Goal: Communication & Community: Share content

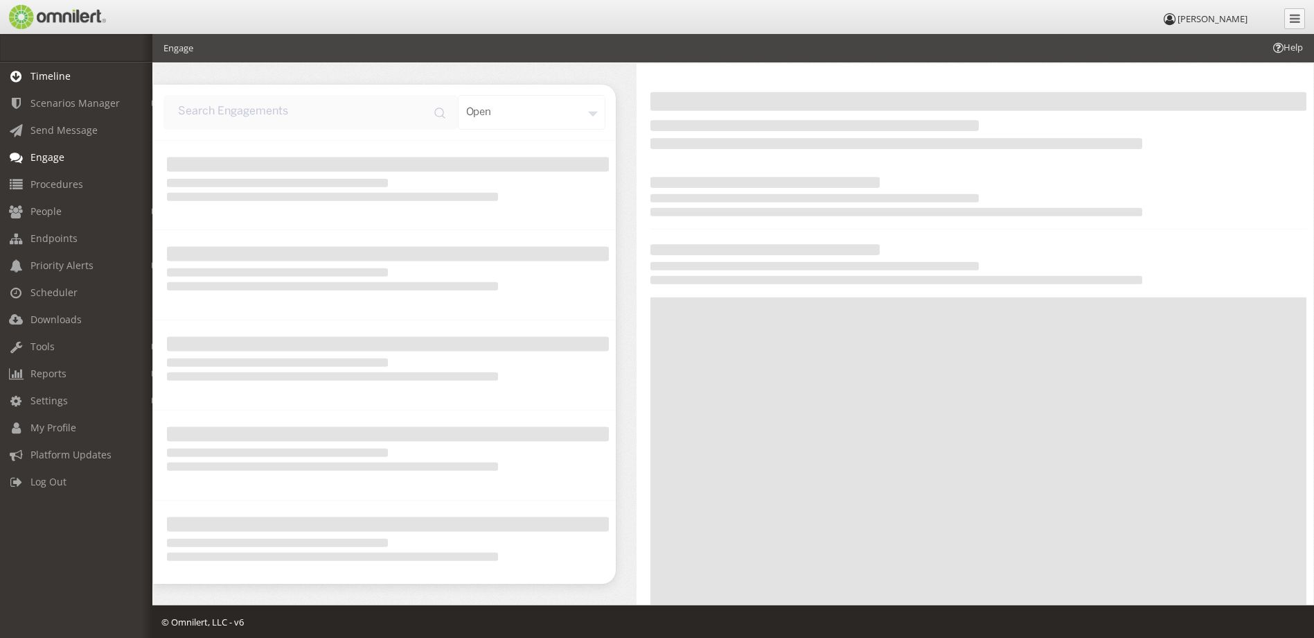
click at [74, 75] on link "Timeline" at bounding box center [82, 75] width 165 height 27
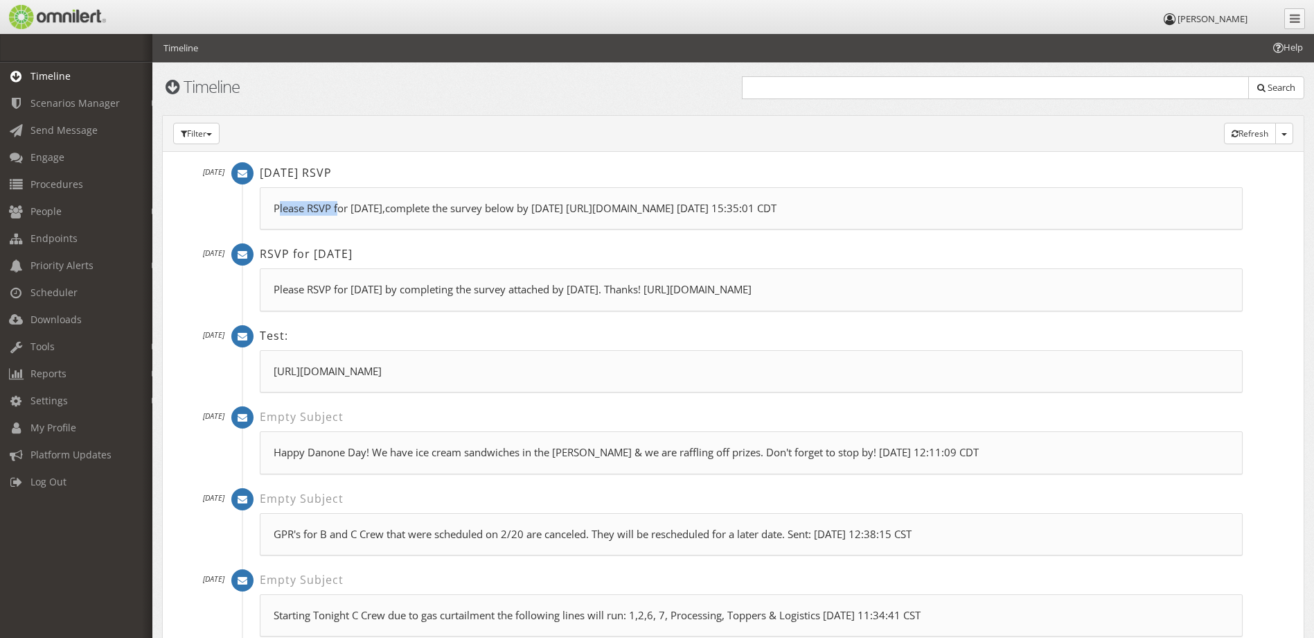
drag, startPoint x: 279, startPoint y: 209, endPoint x: 338, endPoint y: 212, distance: 59.7
click at [338, 212] on p "Please RSVP for [DATE],complete the survey below by [DATE] [URL][DOMAIN_NAME] […" at bounding box center [752, 208] width 956 height 15
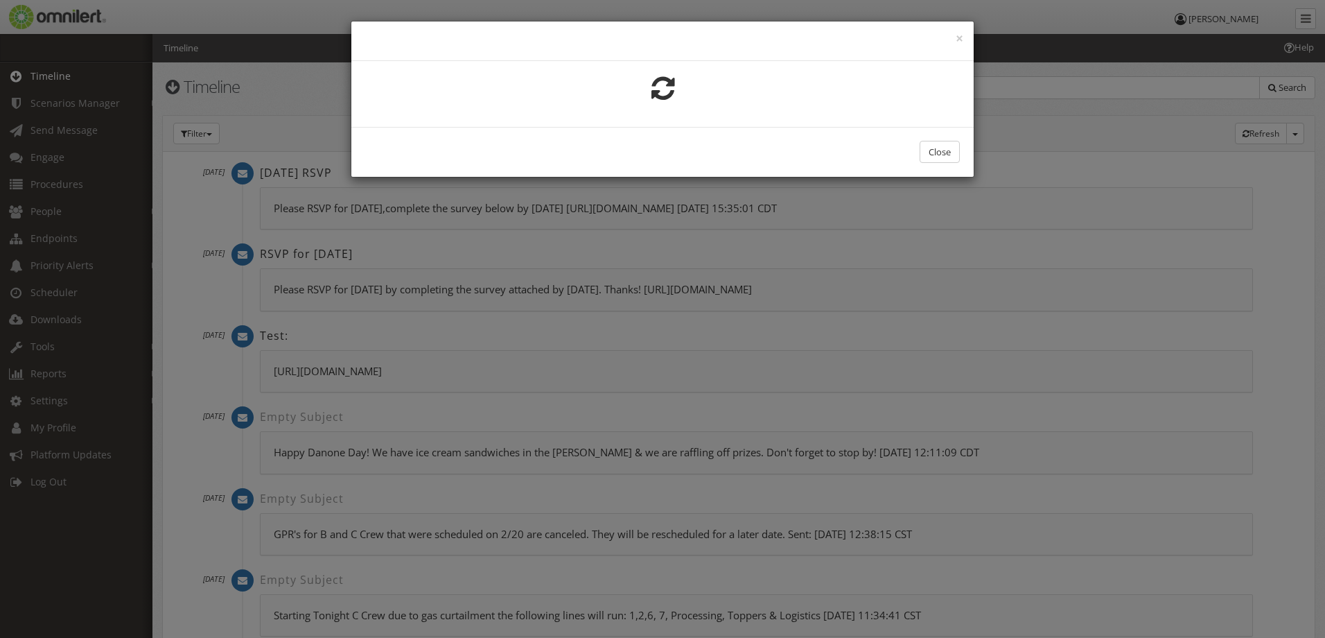
drag, startPoint x: 338, startPoint y: 212, endPoint x: 283, endPoint y: 213, distance: 54.7
click at [283, 213] on div "× Close" at bounding box center [662, 319] width 1325 height 638
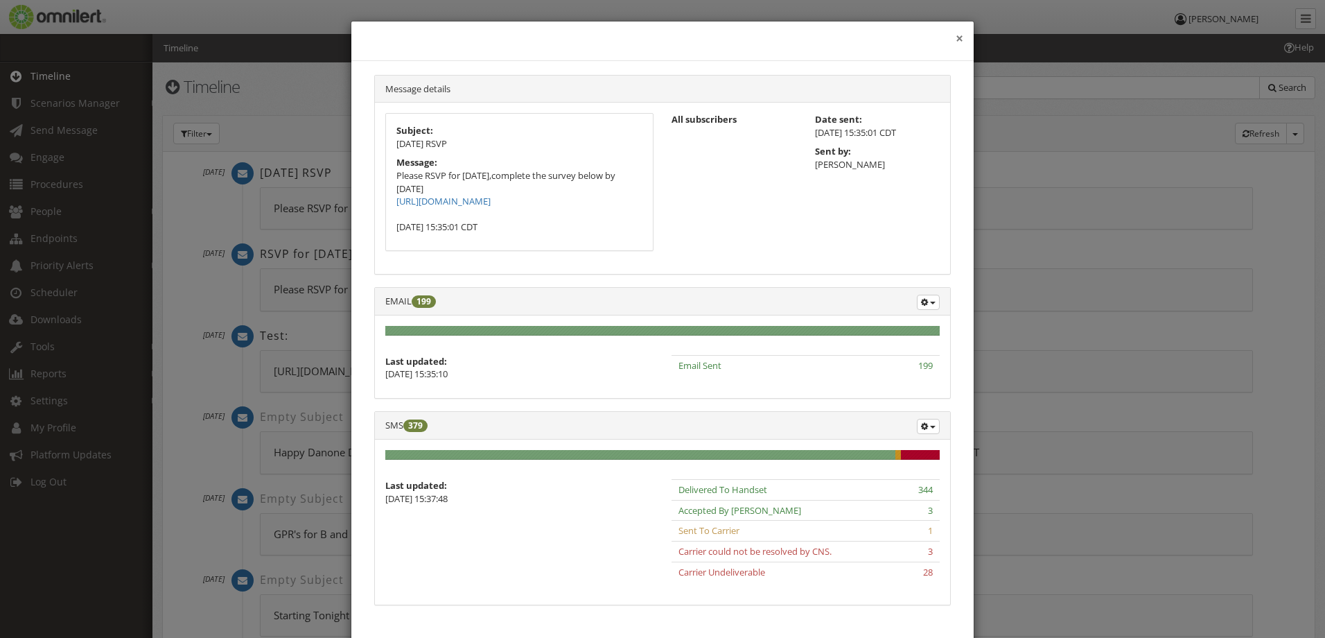
click at [956, 42] on button "×" at bounding box center [960, 39] width 8 height 14
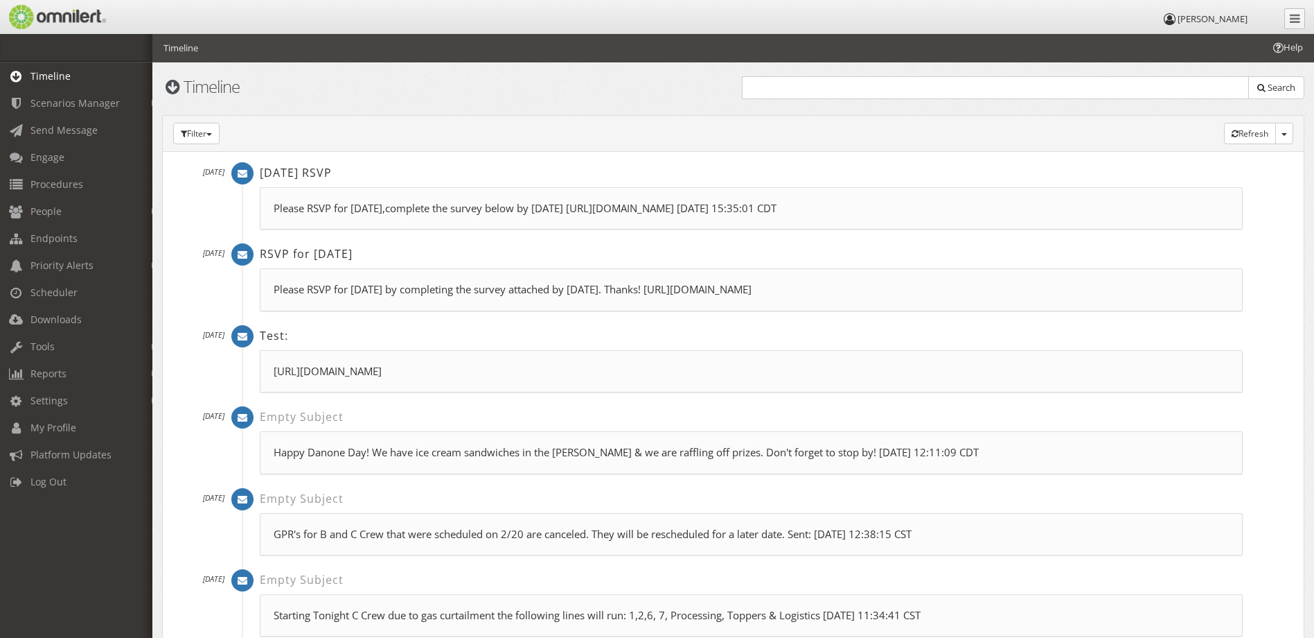
drag, startPoint x: 273, startPoint y: 209, endPoint x: 784, endPoint y: 208, distance: 511.4
click at [784, 208] on div "Please RSVP for [DATE],complete the survey below by [DATE] [URL][DOMAIN_NAME] […" at bounding box center [751, 208] width 983 height 42
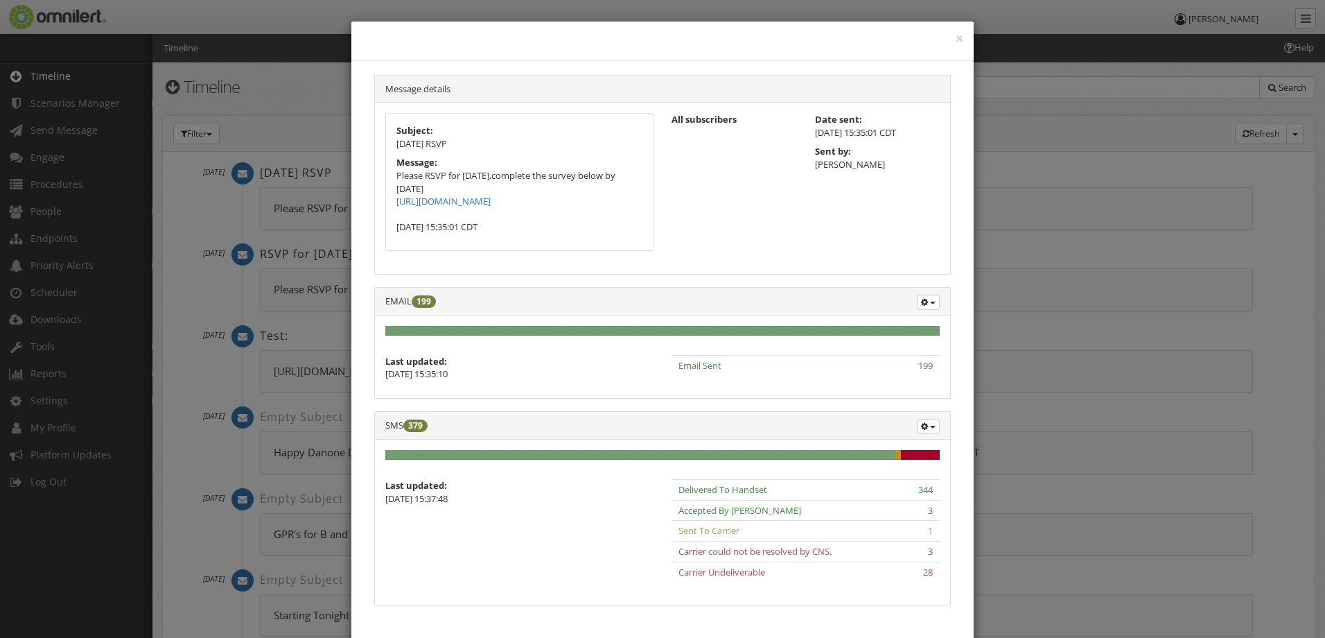
drag, startPoint x: 568, startPoint y: 202, endPoint x: 390, endPoint y: 177, distance: 179.7
click at [390, 177] on div "Subject: [DATE] RSVP Message: Please RSVP for [DATE],complete the survey below …" at bounding box center [519, 182] width 267 height 137
copy p "Please RSVP for [DATE],complete the survey below by [DATE] [URL][DOMAIN_NAME]"
click at [956, 41] on button "×" at bounding box center [960, 39] width 8 height 14
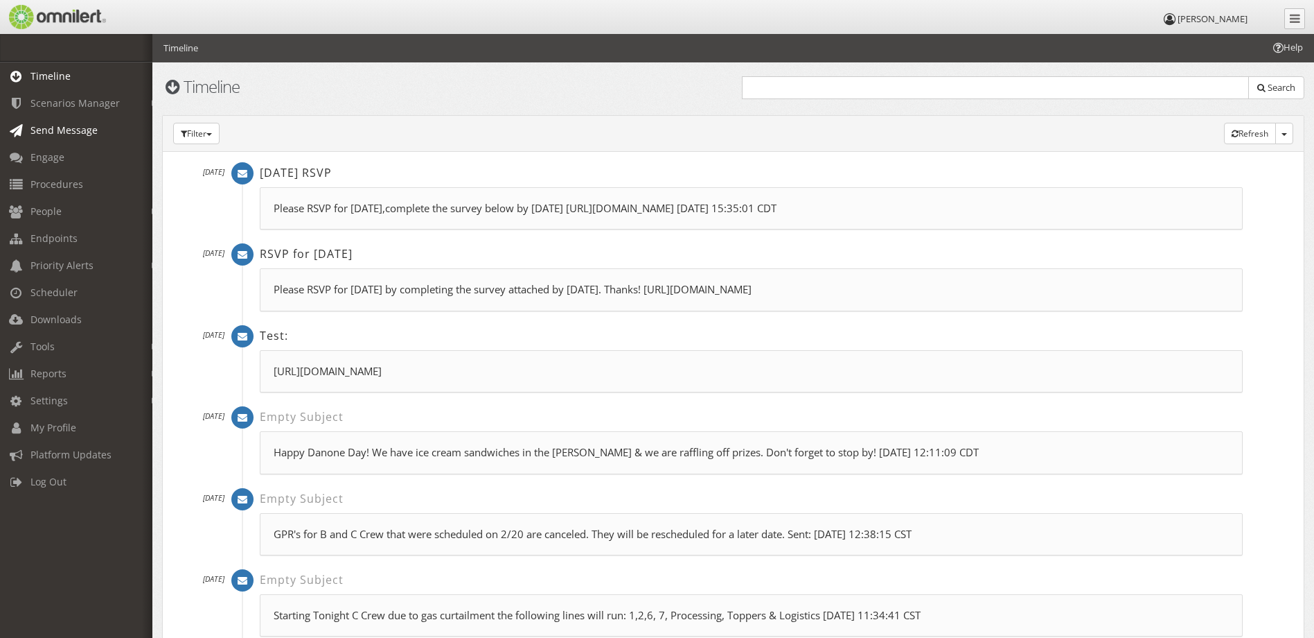
click at [73, 131] on span "Send Message" at bounding box center [63, 129] width 67 height 13
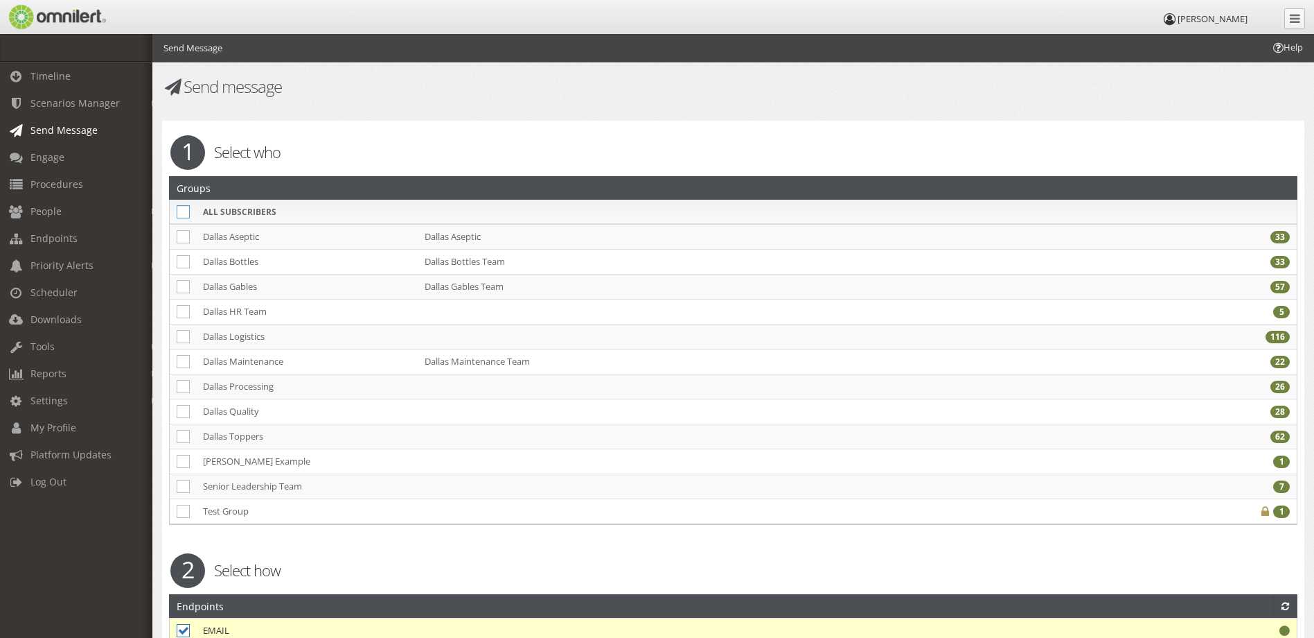
click at [186, 216] on icon at bounding box center [183, 211] width 13 height 13
checkbox input "true"
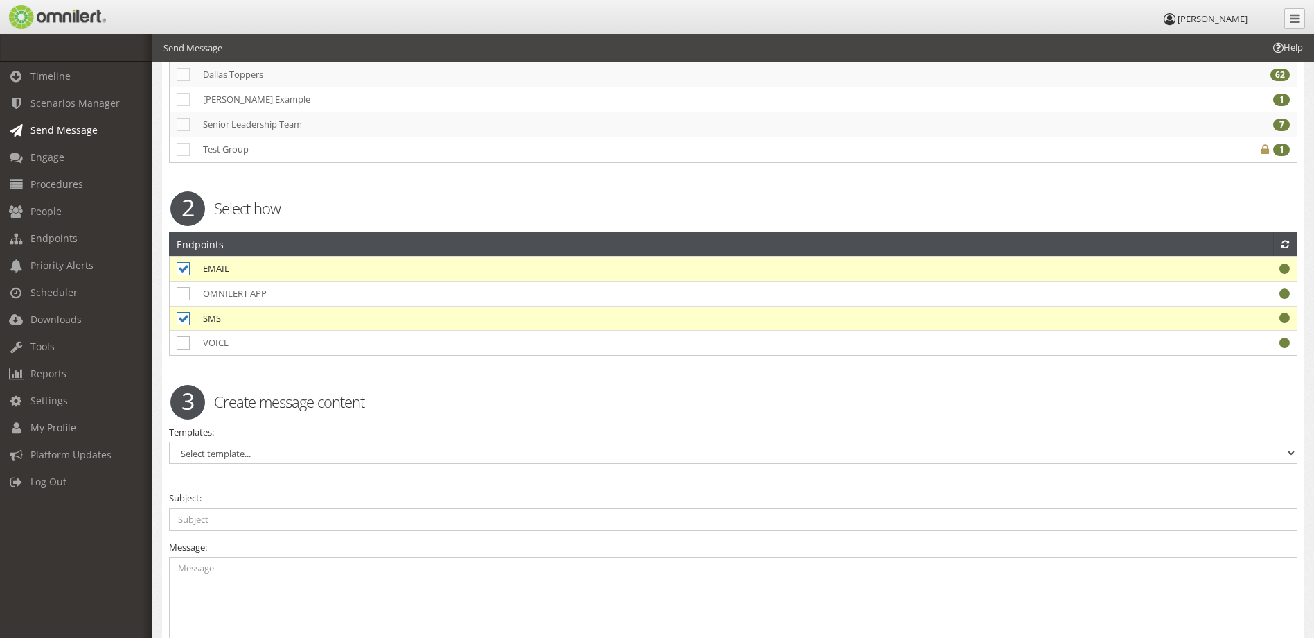
scroll to position [485, 0]
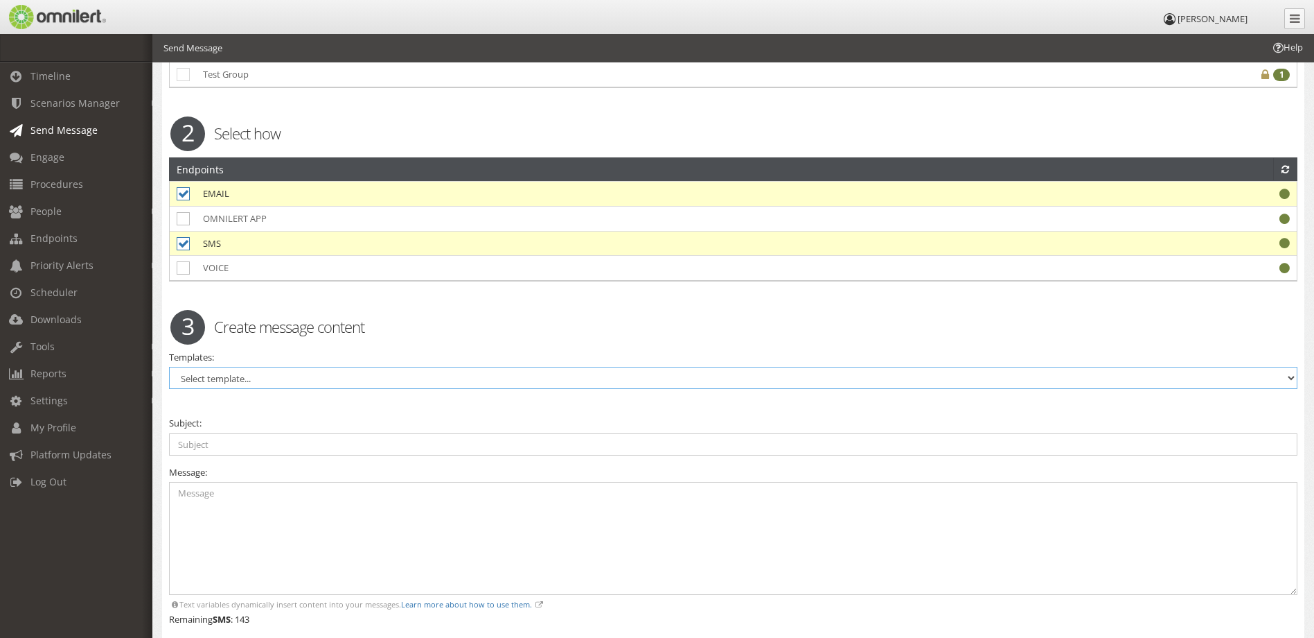
click at [308, 378] on select "Select template... Inclement Weather Standard Message Testing engagement" at bounding box center [733, 378] width 1129 height 22
select select "93876"
click at [169, 367] on select "Select template... Inclement Weather Standard Message Testing engagement" at bounding box center [733, 378] width 1129 height 22
drag, startPoint x: 238, startPoint y: 497, endPoint x: 120, endPoint y: 491, distance: 118.0
click at [120, 491] on body "[PERSON_NAME] Timeline Scenarios Manager Launch Scenarios Actions Triggers Get …" at bounding box center [657, 168] width 1314 height 1238
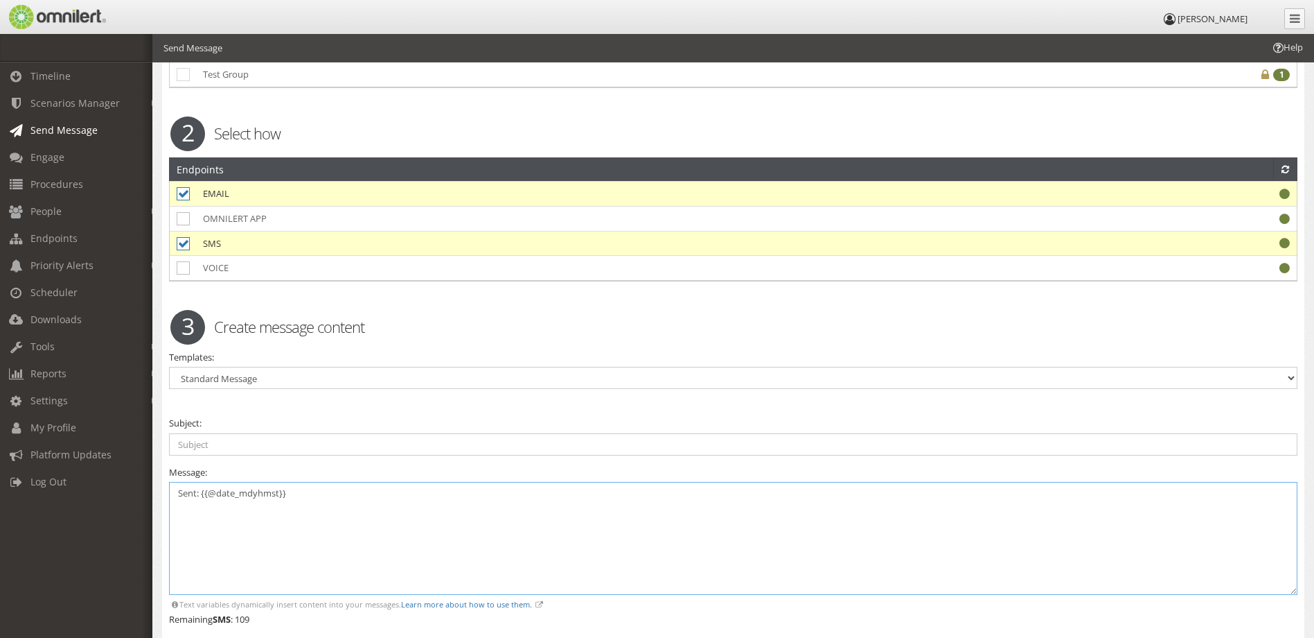
paste textarea "Please RSVP for [DATE],complete the survey below by [DATE] [URL][DOMAIN_NAME]"
click at [466, 492] on textarea "Please RSVP for [DATE],complete the survey below by [DATE] [URL][DOMAIN_NAME] S…" at bounding box center [733, 538] width 1129 height 113
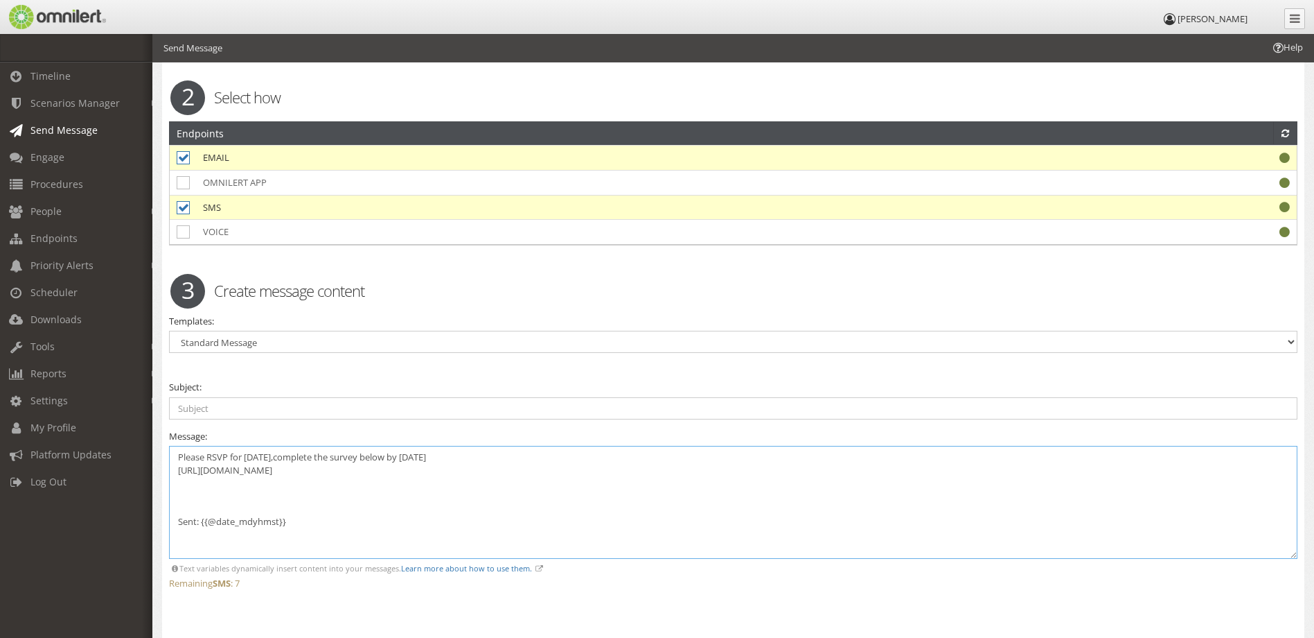
scroll to position [554, 0]
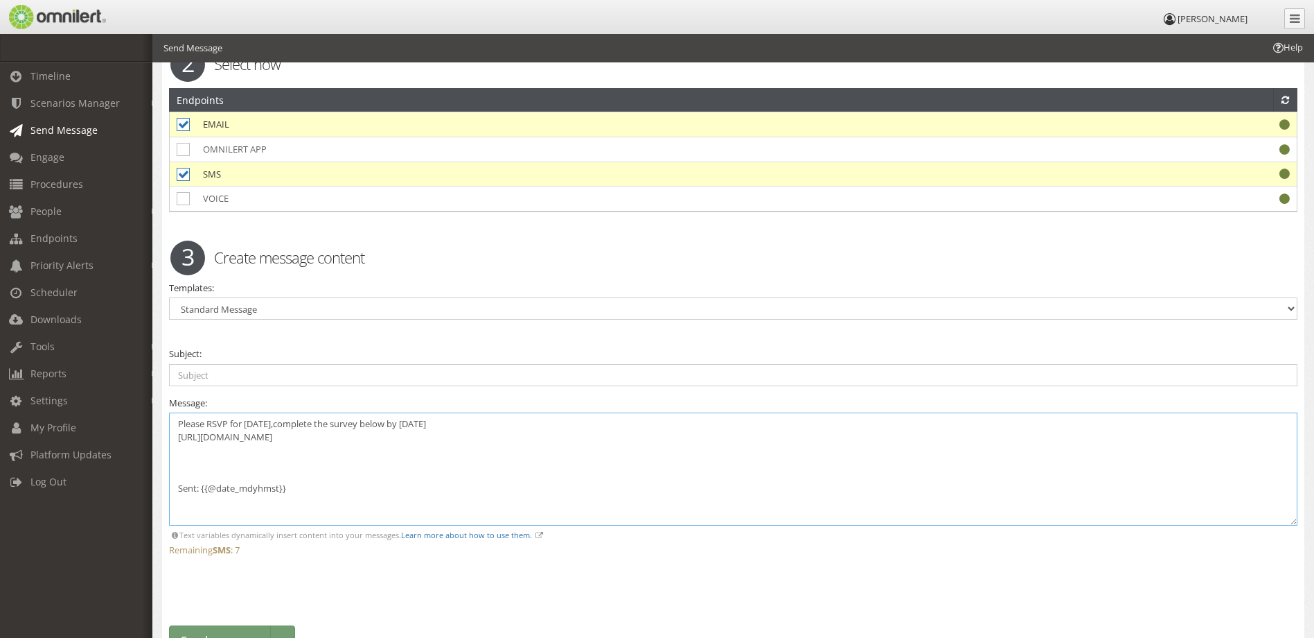
click at [198, 461] on textarea "Please RSVP for [DATE],complete the survey below by [DATE] [URL][DOMAIN_NAME] S…" at bounding box center [733, 468] width 1129 height 113
click at [197, 463] on textarea "Please RSVP for [DATE],complete the survey below by [DATE] [URL][DOMAIN_NAME] S…" at bounding box center [733, 468] width 1129 height 113
click at [488, 421] on textarea "Please RSVP for [DATE],complete the survey below by [DATE] [URL][DOMAIN_NAME] :…" at bounding box center [733, 468] width 1129 height 113
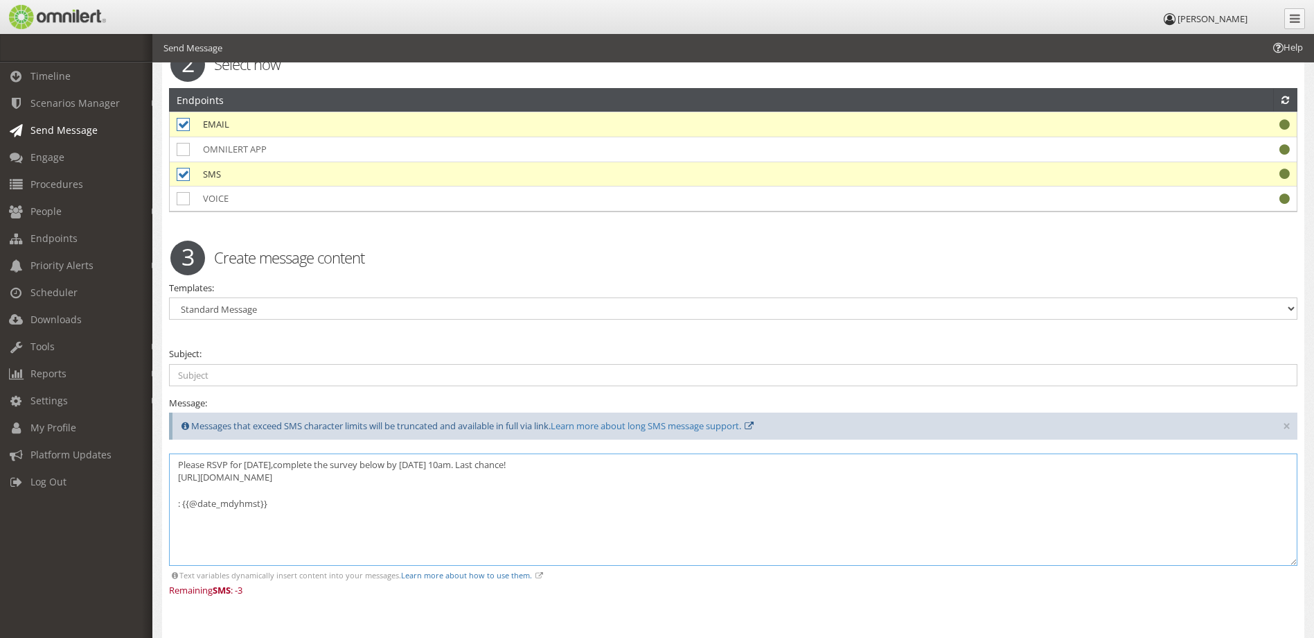
click at [336, 464] on textarea "Please RSVP for [DATE],complete the survey below by [DATE] 10am. Last chance! […" at bounding box center [733, 509] width 1129 height 113
drag, startPoint x: 380, startPoint y: 464, endPoint x: 295, endPoint y: 468, distance: 85.3
click at [295, 468] on textarea "Please RSVP for [DATE],complete the survey below by [DATE] 10am. Last chance! […" at bounding box center [733, 509] width 1129 height 113
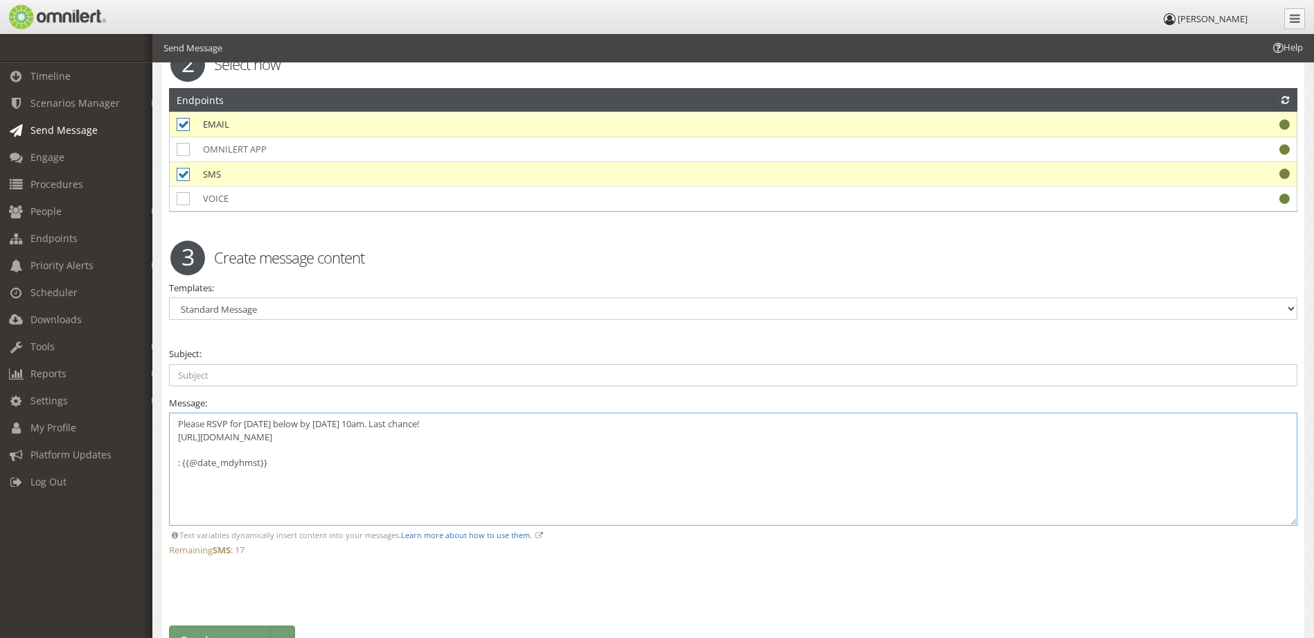
click at [180, 462] on textarea "Please RSVP for [DATE] below by [DATE] 10am. Last chance! [URL][DOMAIN_NAME] : …" at bounding box center [733, 468] width 1129 height 113
drag, startPoint x: 349, startPoint y: 418, endPoint x: 351, endPoint y: 428, distance: 9.8
click at [351, 420] on textarea "Please RSVP for [DATE] below by [DATE] 10am. Last chance! [URL][DOMAIN_NAME] Se…" at bounding box center [733, 468] width 1129 height 113
drag, startPoint x: 395, startPoint y: 444, endPoint x: 370, endPoint y: 451, distance: 25.9
click at [394, 443] on textarea "Please RSVP for [DATE] below by [DATE] 10am. Last chance! [URL][DOMAIN_NAME] Se…" at bounding box center [733, 468] width 1129 height 113
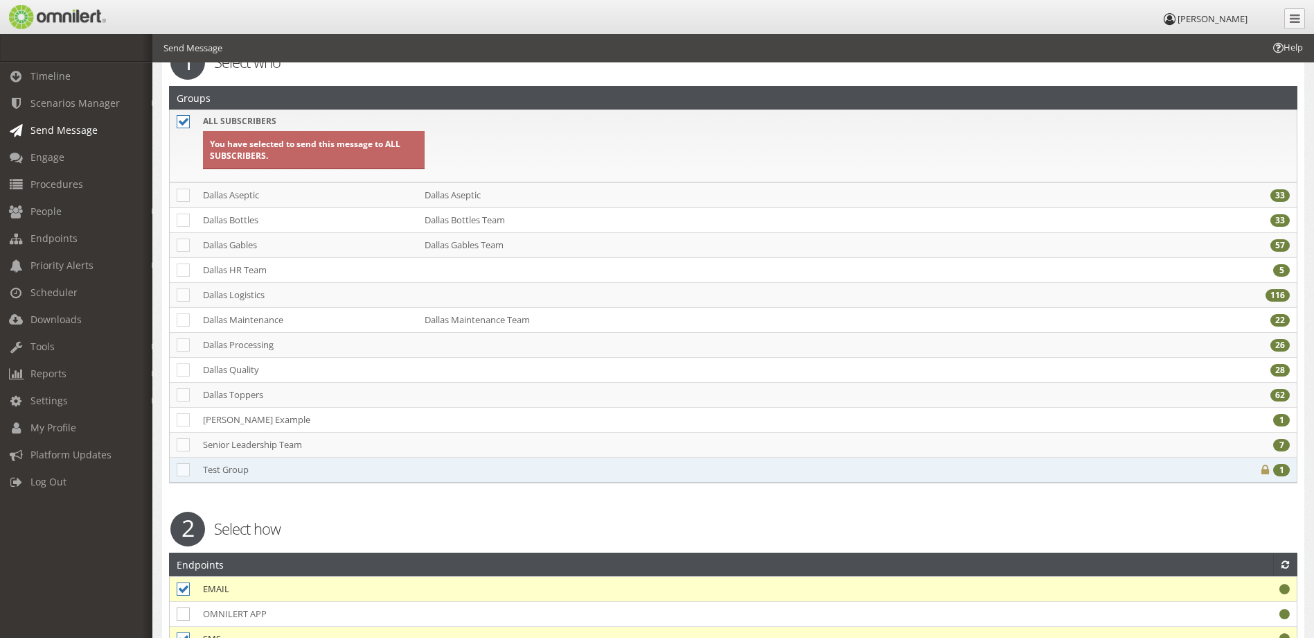
scroll to position [0, 0]
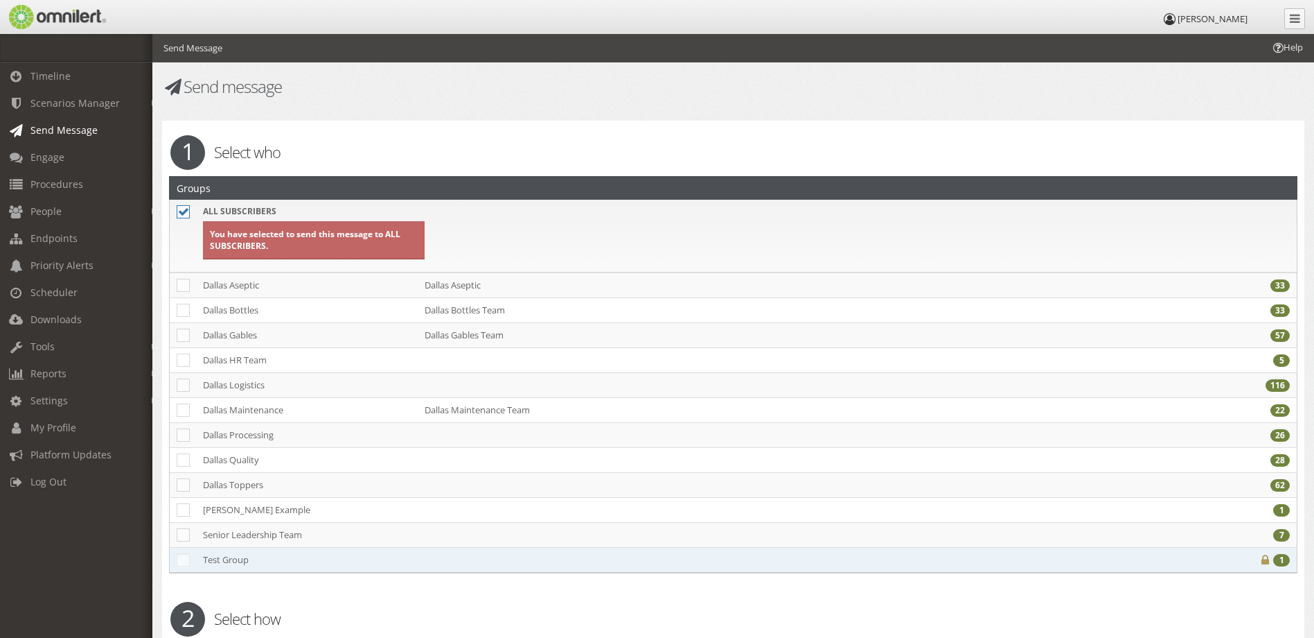
type textarea "Please RSVP for [DATE] below by [DATE] 10am. Last chance! [URL][DOMAIN_NAME] Se…"
click at [184, 560] on icon at bounding box center [183, 559] width 13 height 13
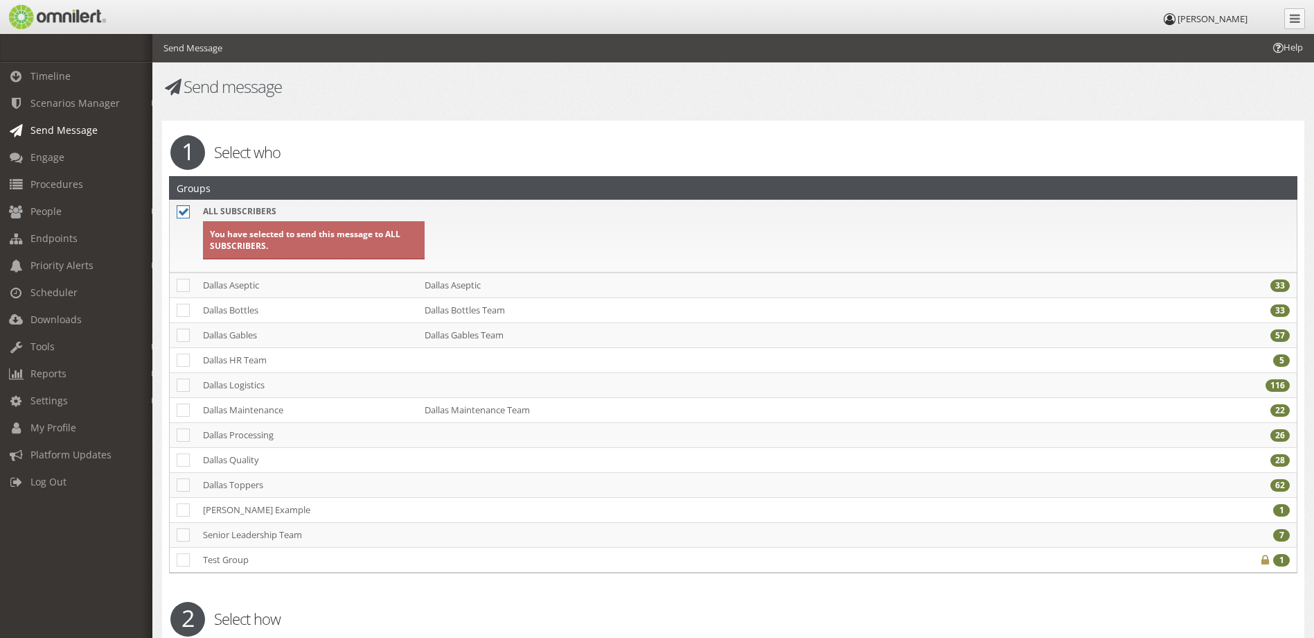
click at [184, 210] on icon at bounding box center [183, 211] width 13 height 13
checkbox input "false"
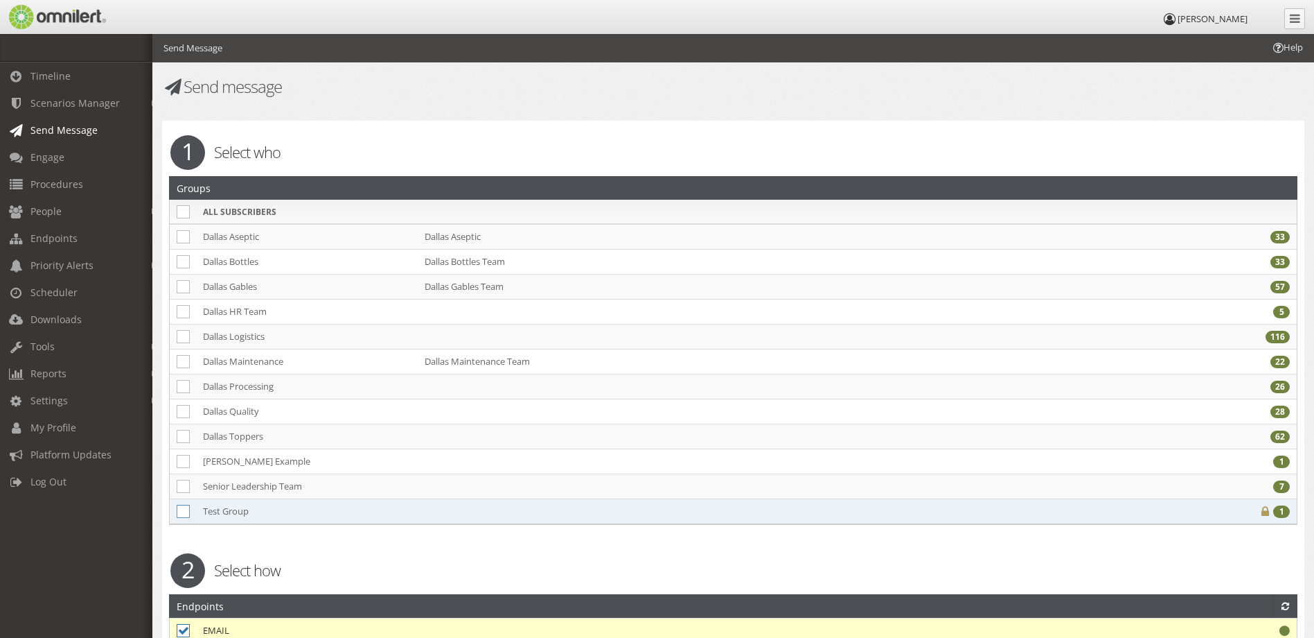
click at [186, 513] on icon at bounding box center [183, 510] width 13 height 13
checkbox input "true"
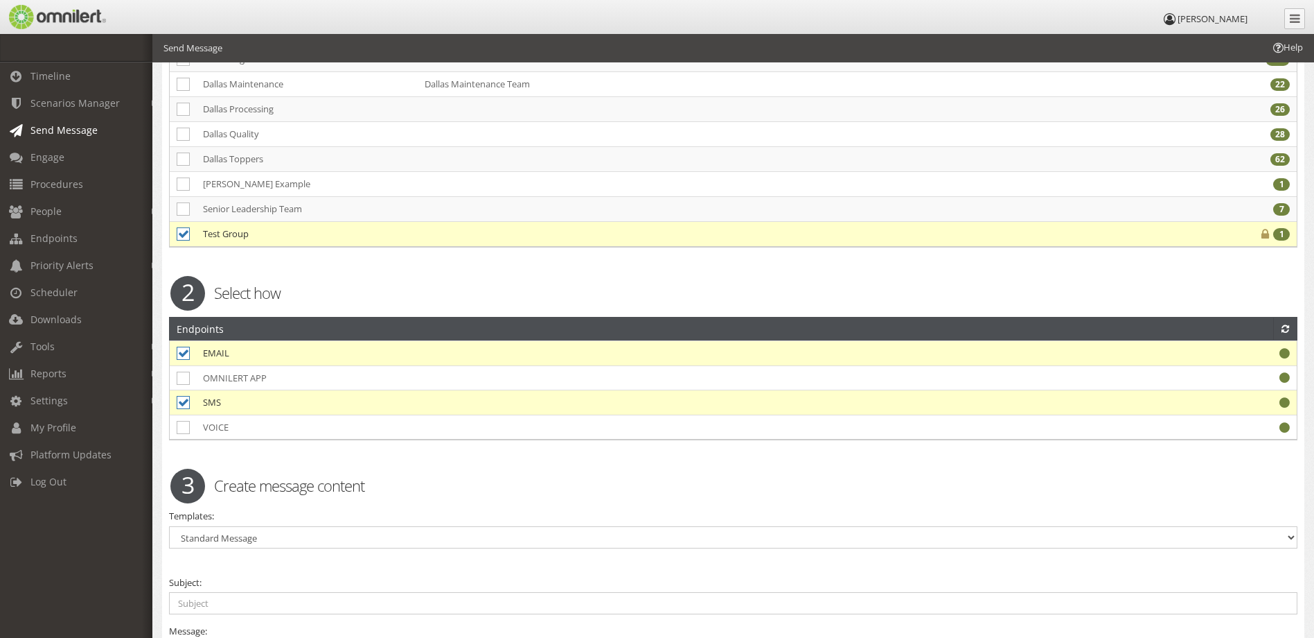
scroll to position [485, 0]
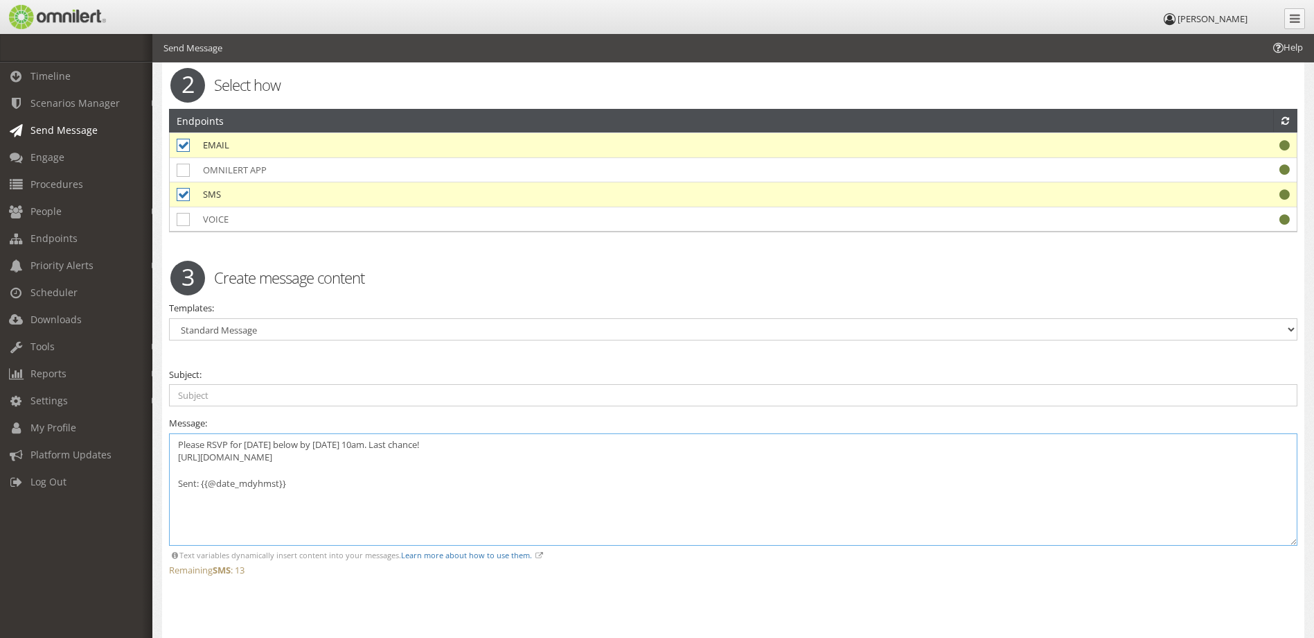
click at [197, 475] on textarea "Please RSVP for [DATE] below by [DATE] 10am. Last chance! [URL][DOMAIN_NAME] Se…" at bounding box center [733, 489] width 1129 height 113
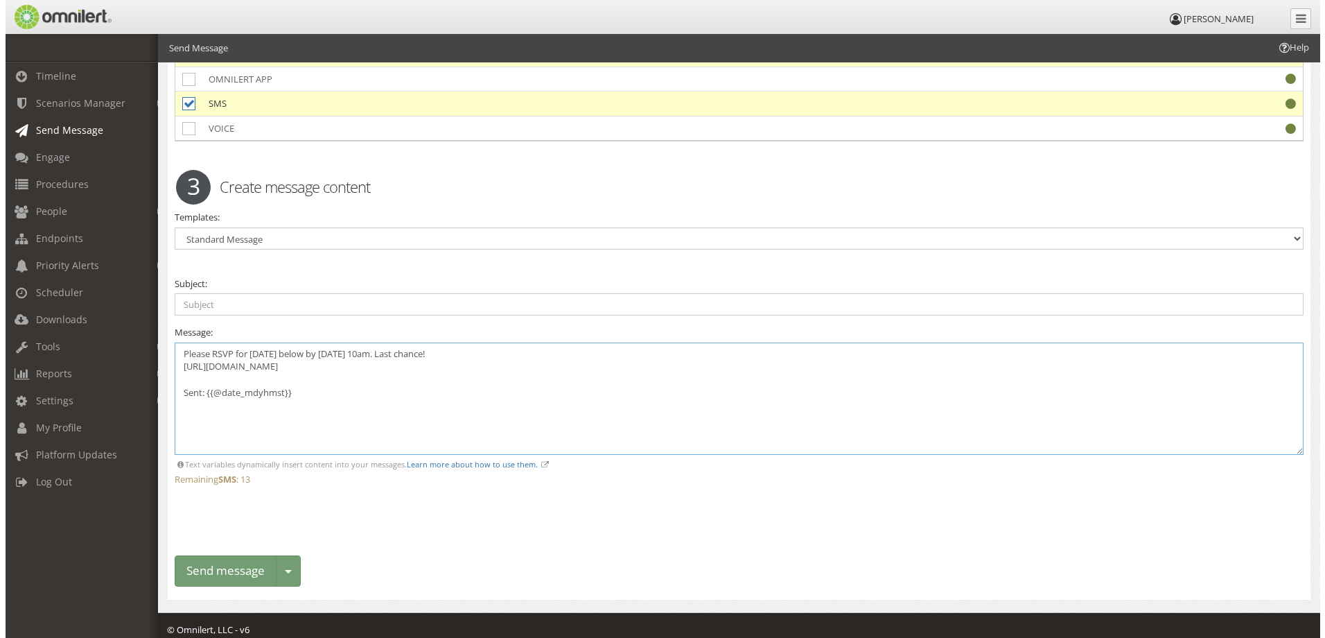
scroll to position [586, 0]
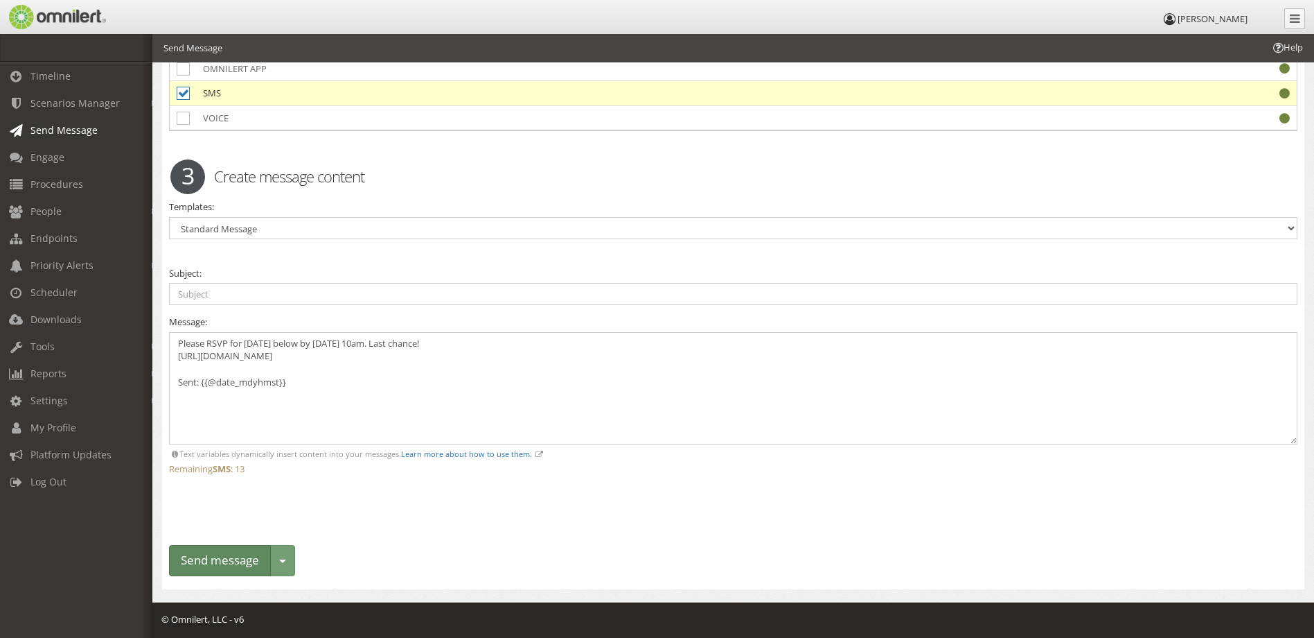
click at [200, 558] on button "Send message" at bounding box center [220, 560] width 102 height 31
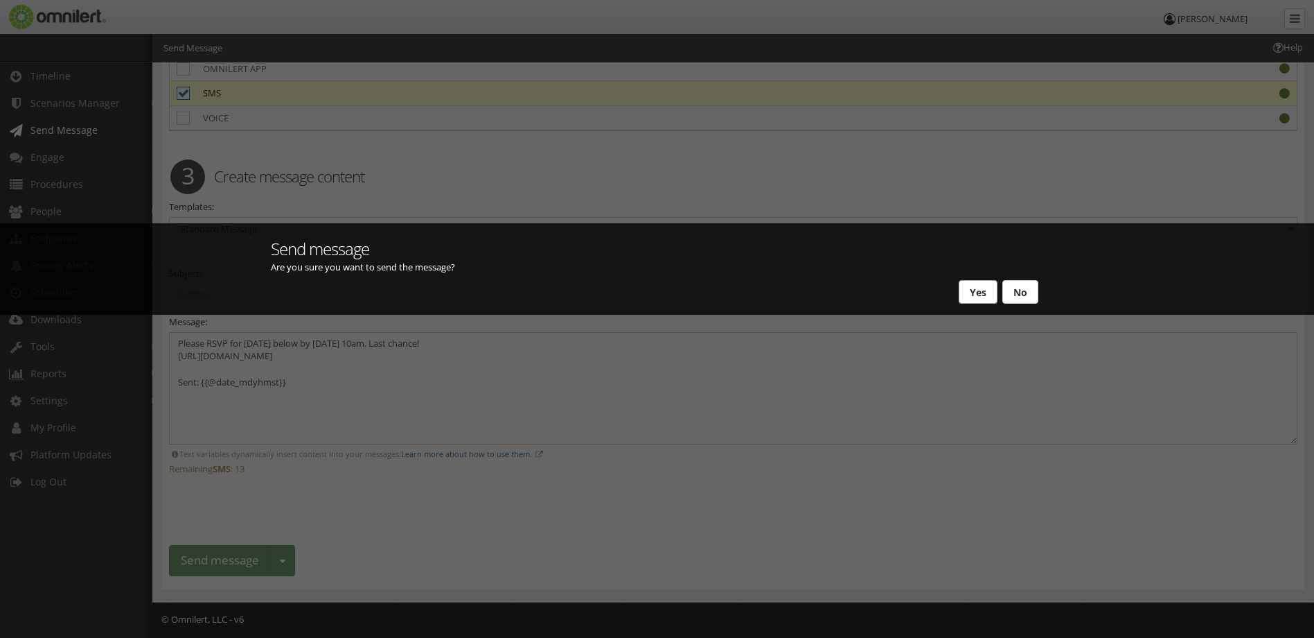
click at [963, 285] on button "Yes" at bounding box center [978, 292] width 39 height 24
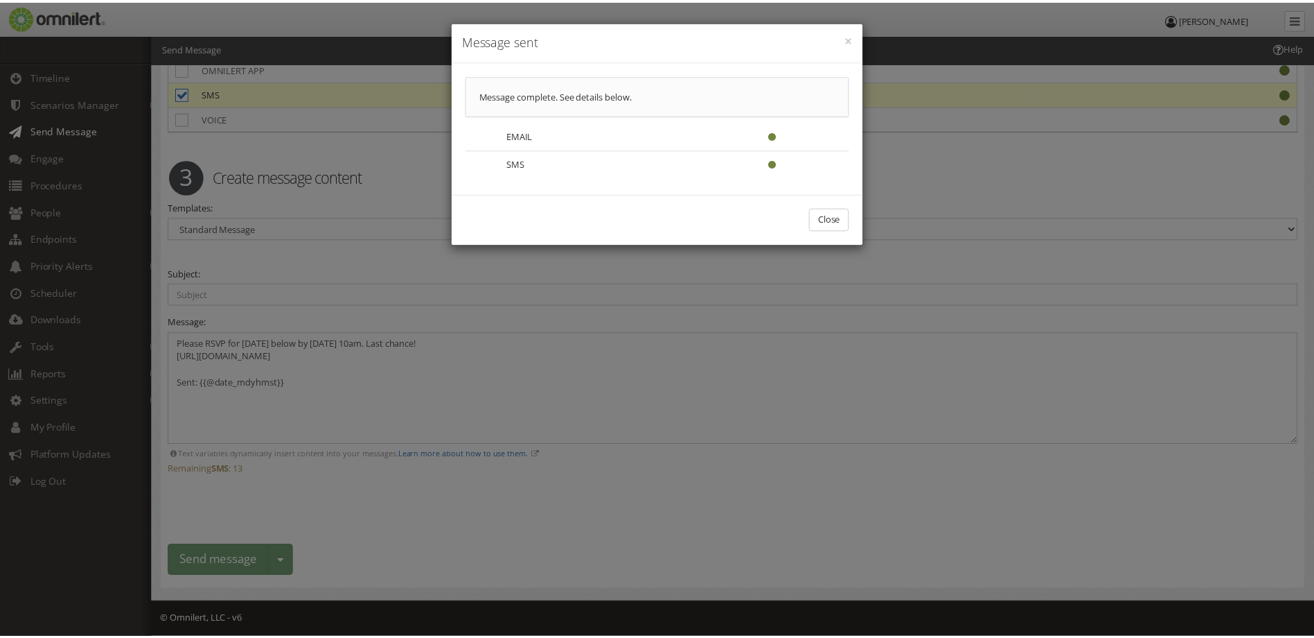
scroll to position [0, 0]
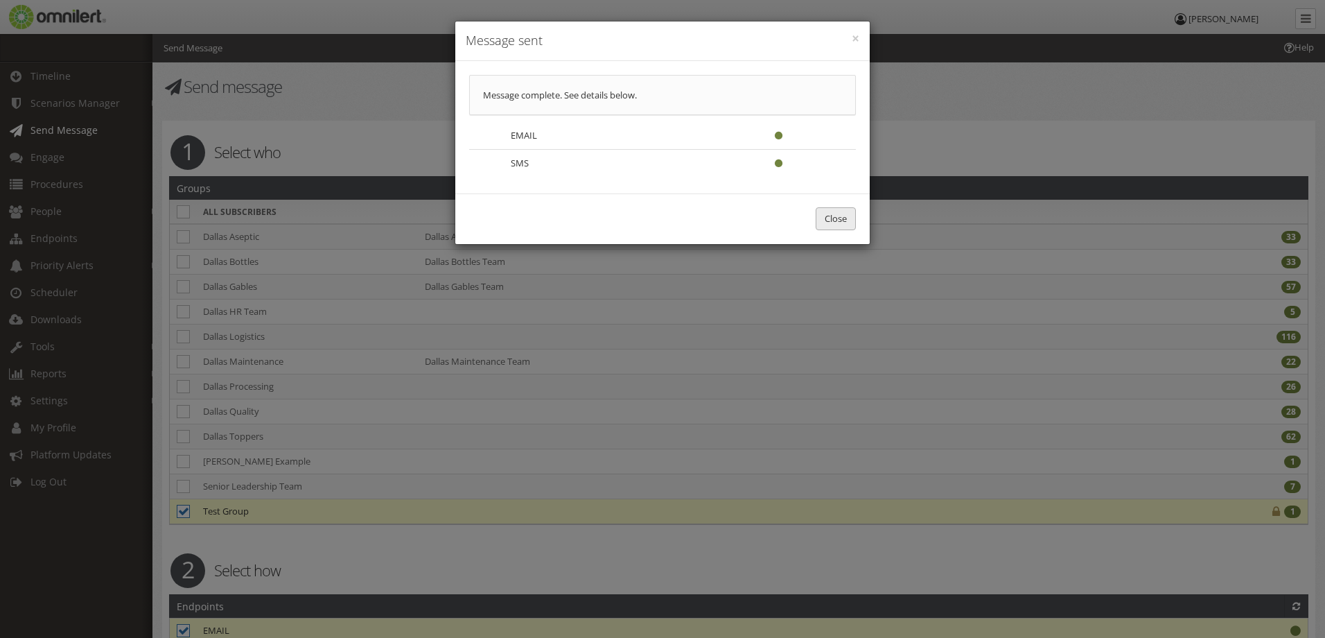
click at [829, 220] on button "Close" at bounding box center [836, 218] width 40 height 23
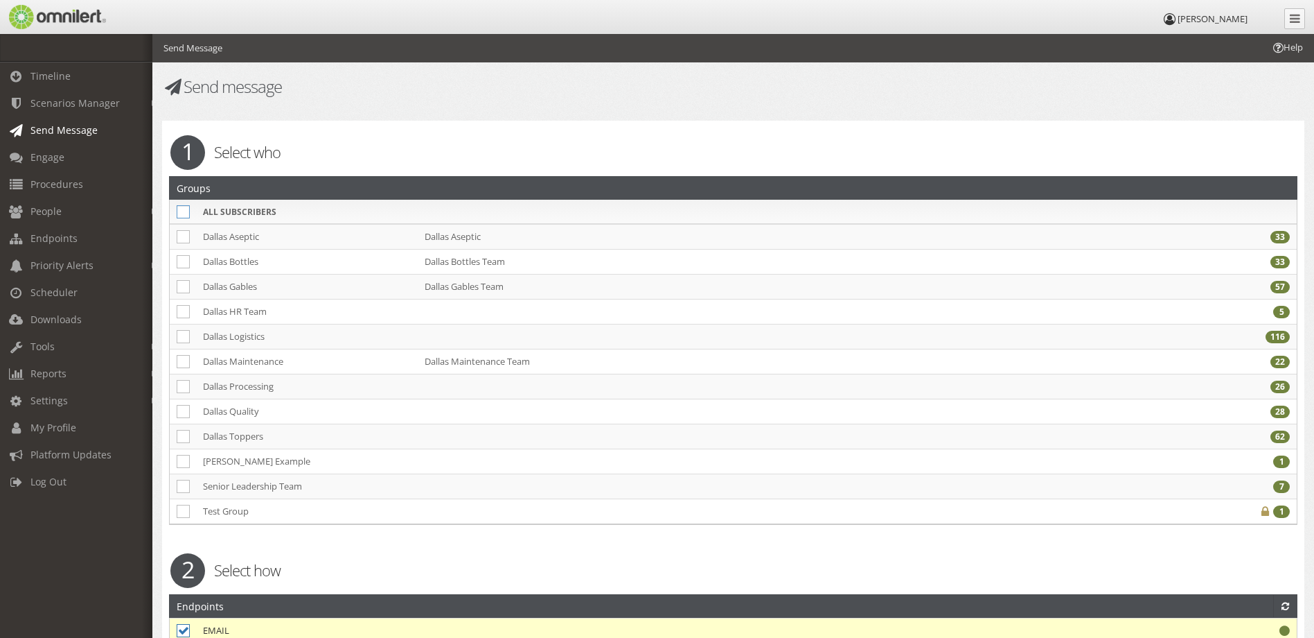
click at [183, 211] on icon at bounding box center [183, 211] width 13 height 13
checkbox input "true"
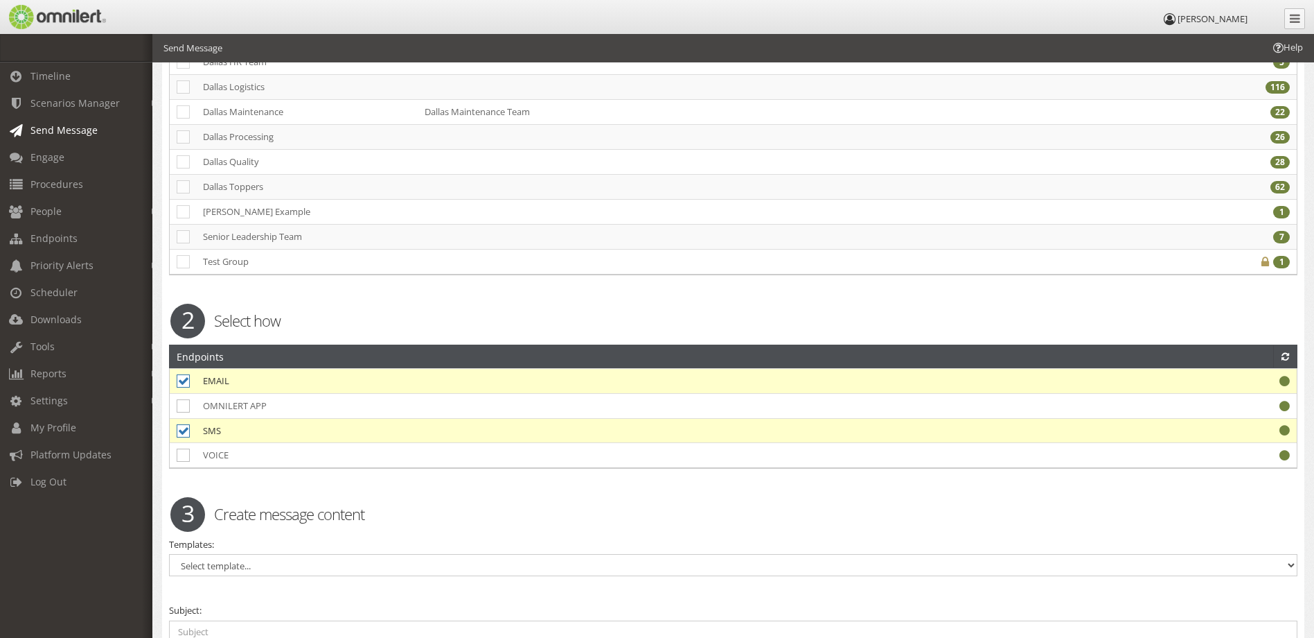
scroll to position [288, 0]
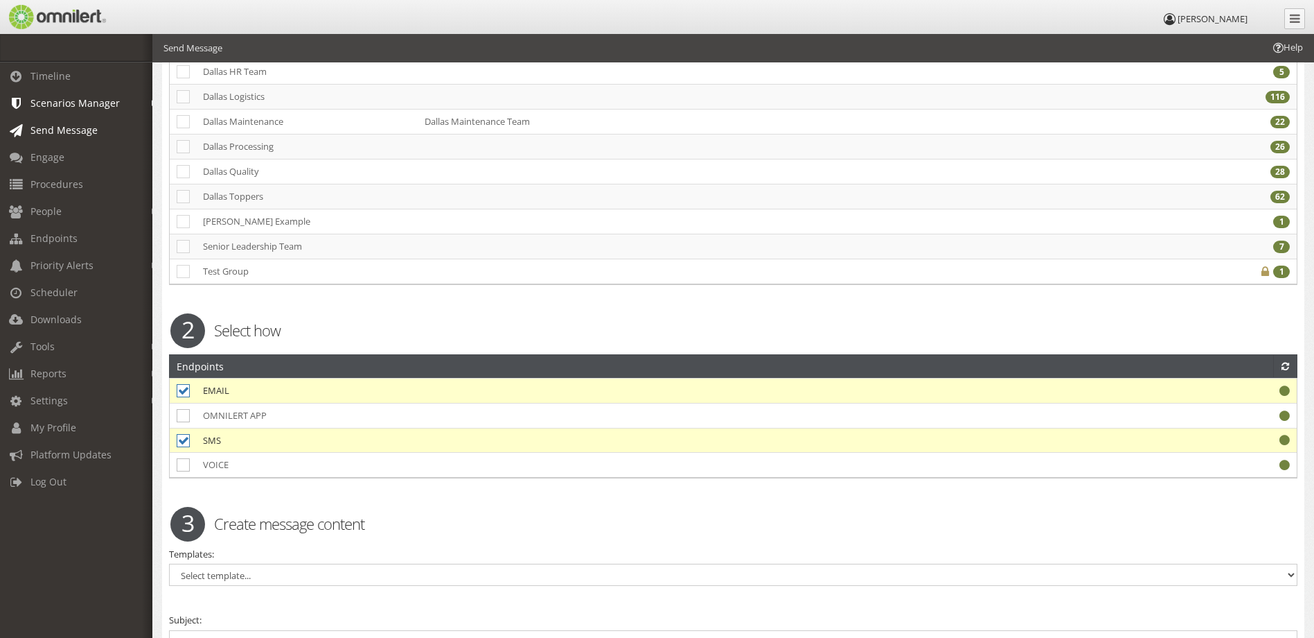
click at [67, 102] on span "Scenarios Manager" at bounding box center [74, 102] width 89 height 13
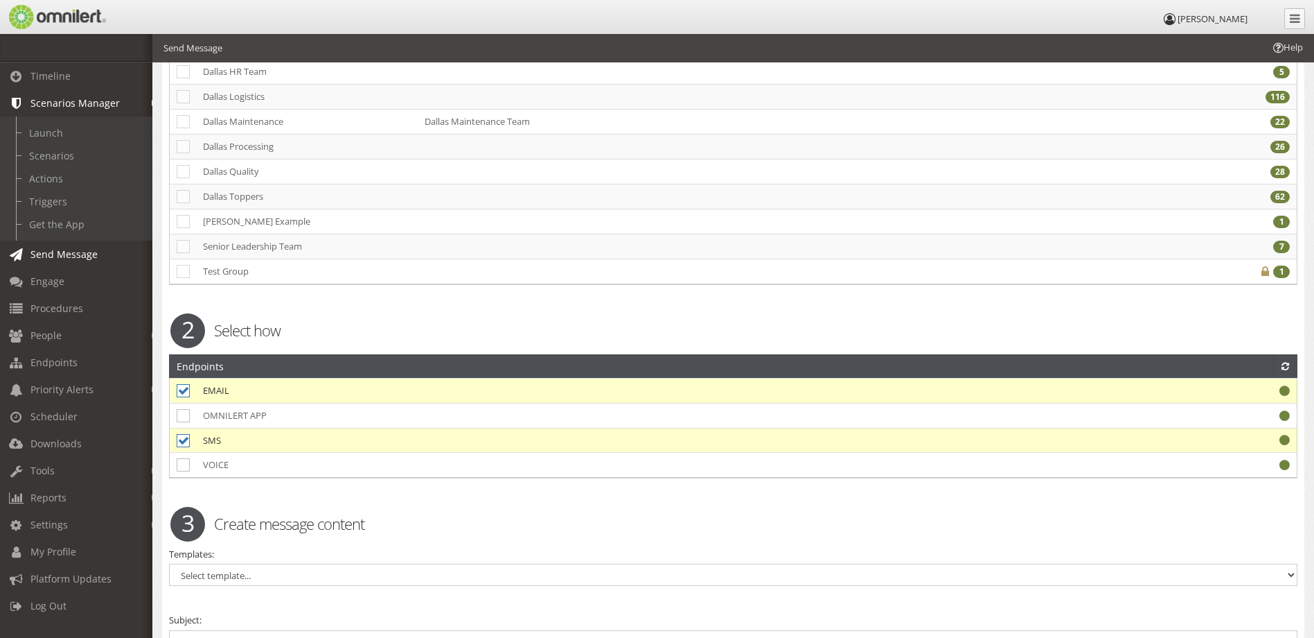
click at [72, 103] on span "Scenarios Manager" at bounding box center [74, 102] width 89 height 13
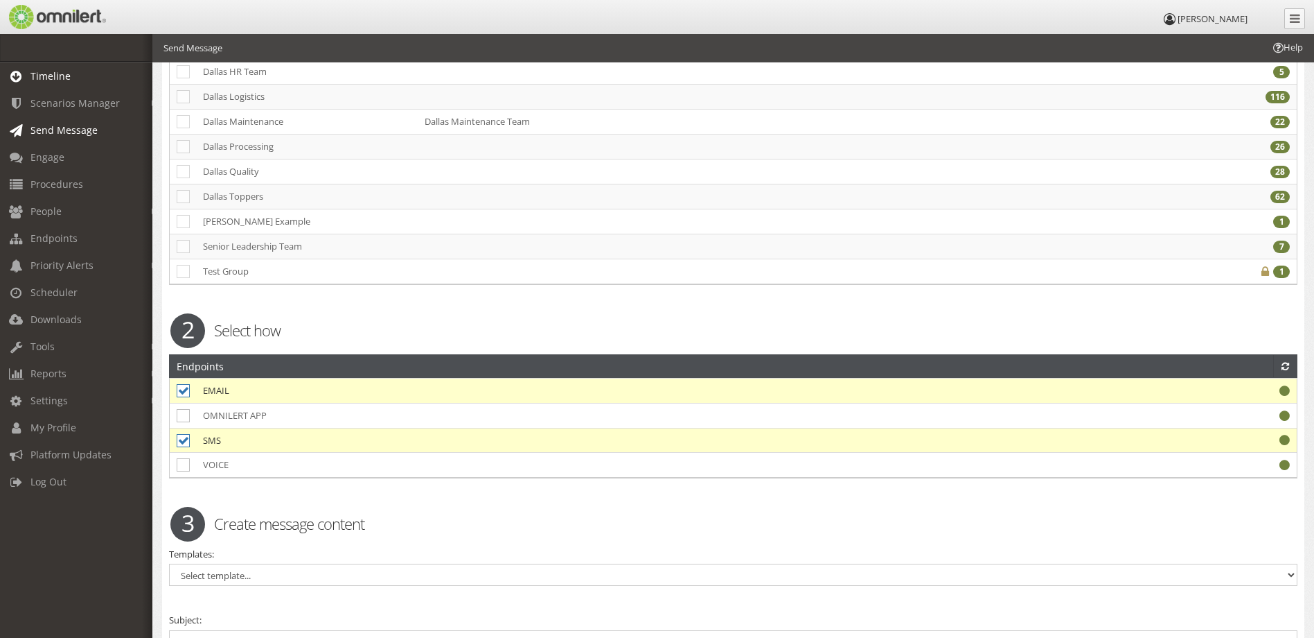
click at [68, 80] on span "Timeline" at bounding box center [50, 75] width 40 height 13
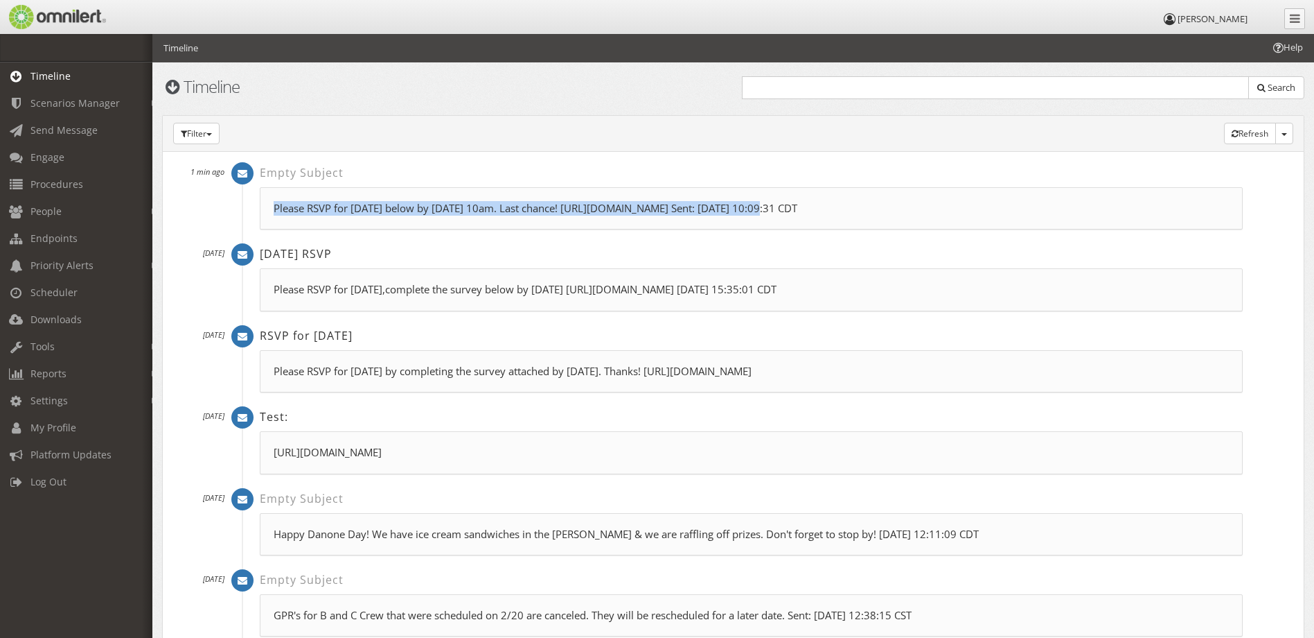
drag, startPoint x: 272, startPoint y: 210, endPoint x: 764, endPoint y: 231, distance: 491.7
click at [764, 231] on div "Empty Subject 1 min ago Please RSVP for [DATE] below by [DATE] 10am. Last chanc…" at bounding box center [742, 202] width 1001 height 81
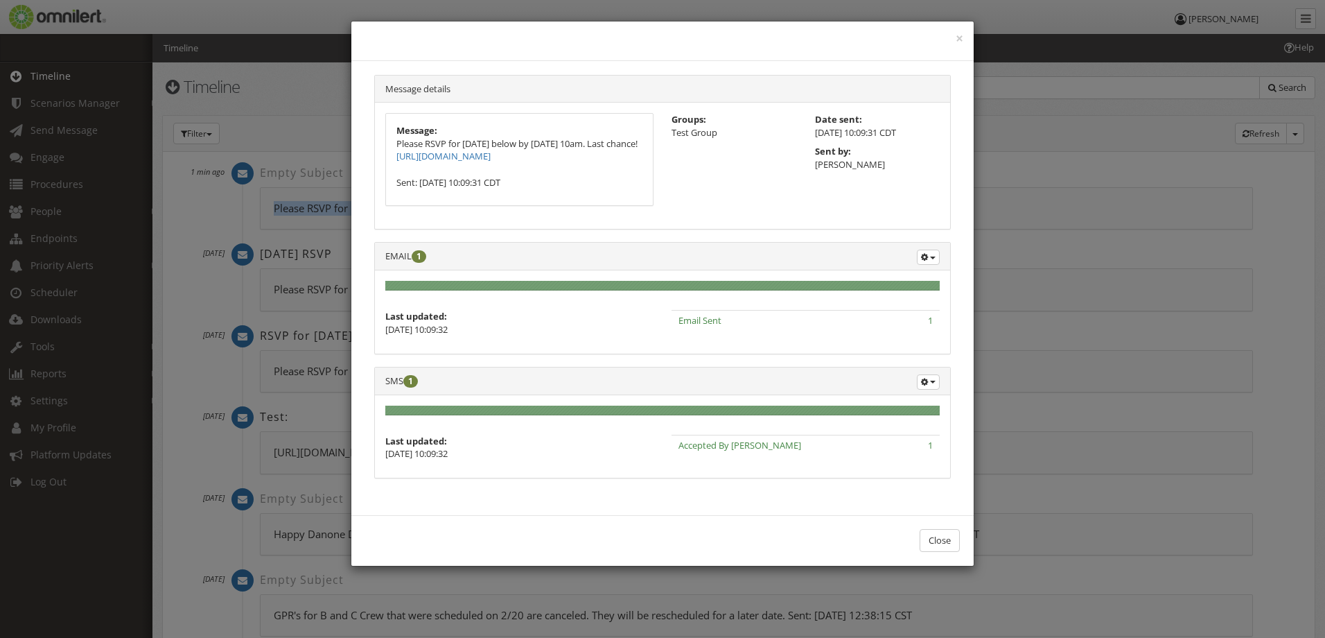
drag, startPoint x: 576, startPoint y: 170, endPoint x: 389, endPoint y: 139, distance: 189.7
click at [389, 139] on div "Message: Please RSVP for [DATE] below by [DATE] 10am. Last chance! [URL][DOMAIN…" at bounding box center [519, 159] width 267 height 91
copy p "Please RSVP for [DATE] below by [DATE] 10am. Last chance! [URL][DOMAIN_NAME]"
click at [956, 37] on button "×" at bounding box center [960, 39] width 8 height 14
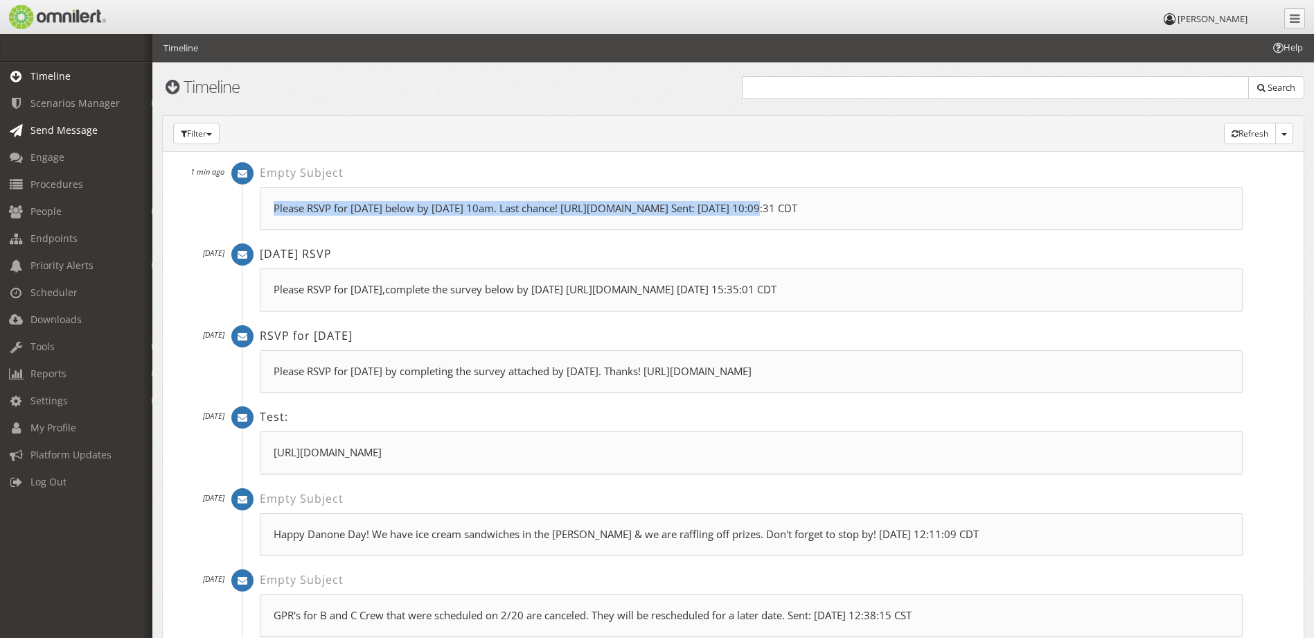
click at [64, 131] on span "Send Message" at bounding box center [63, 129] width 67 height 13
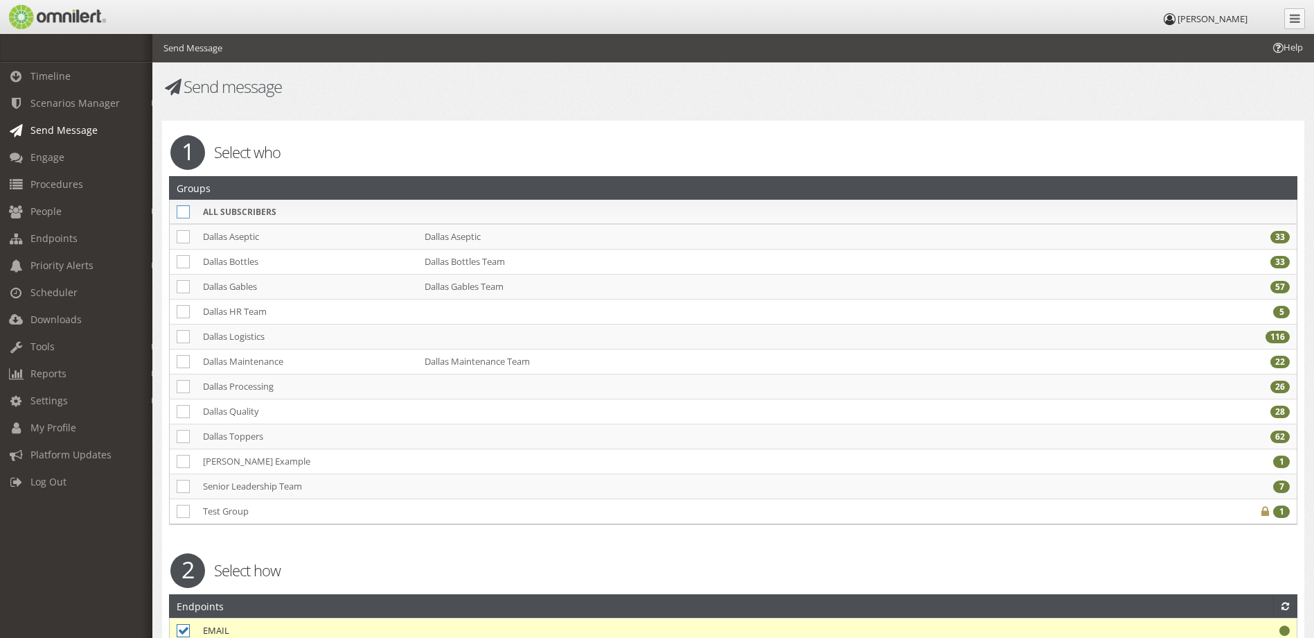
click at [184, 205] on icon at bounding box center [183, 211] width 13 height 13
checkbox input "true"
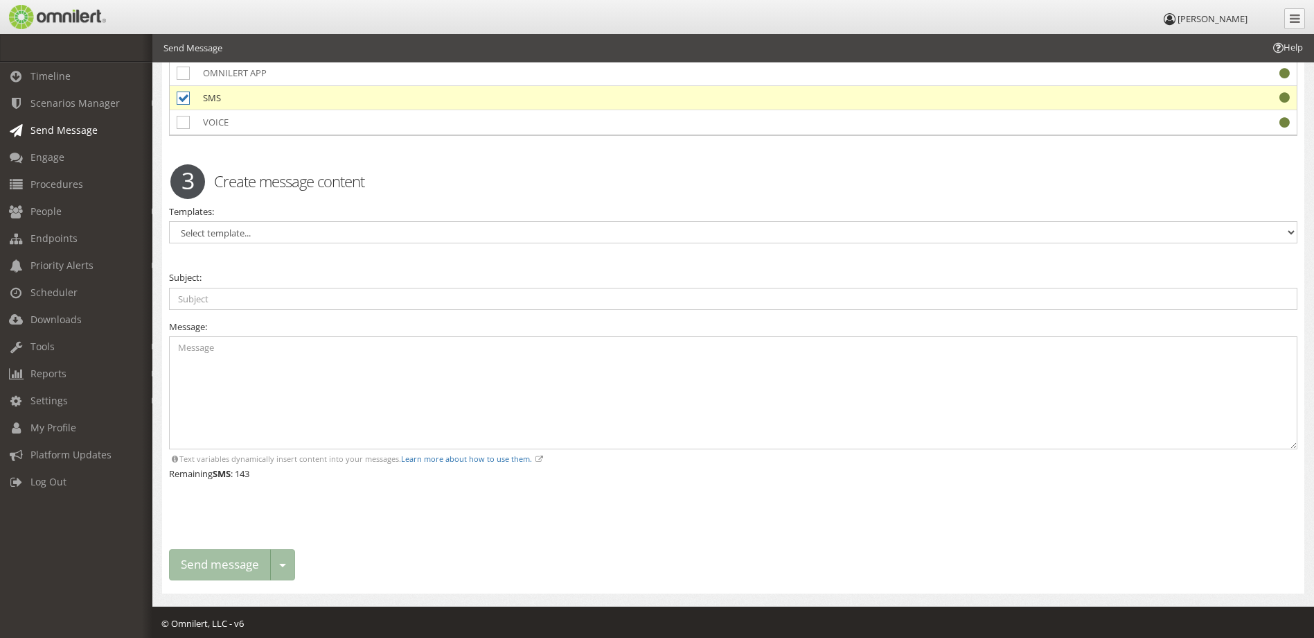
scroll to position [635, 0]
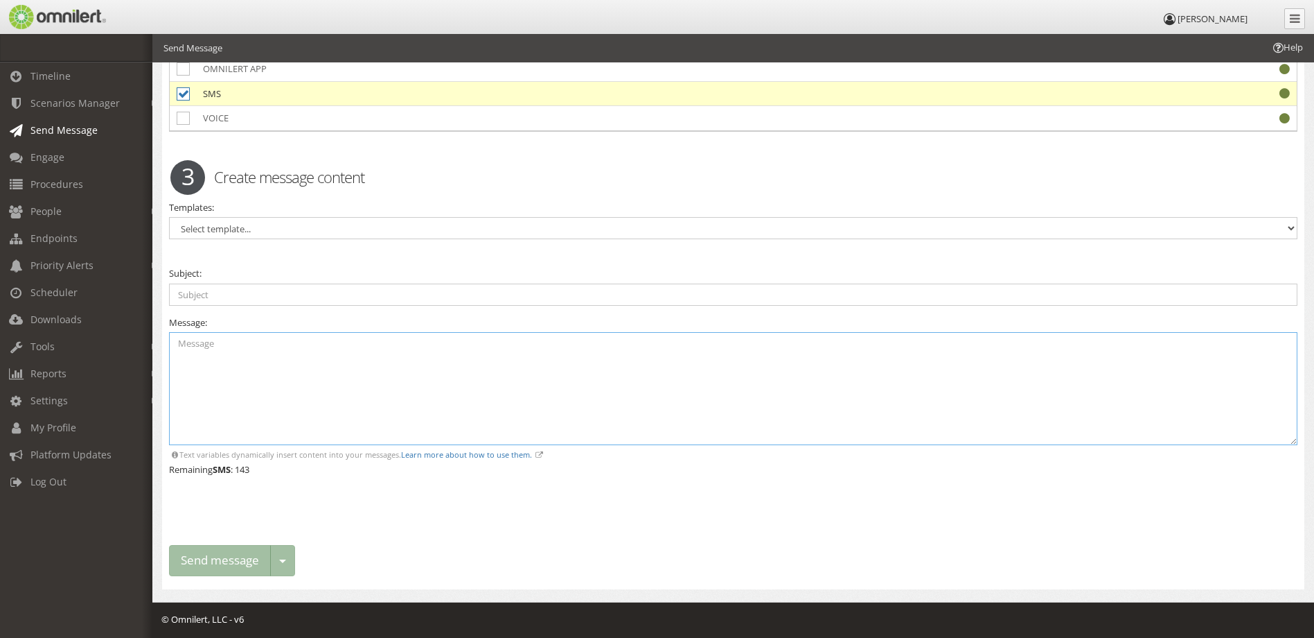
click at [243, 369] on textarea at bounding box center [733, 388] width 1129 height 113
paste textarea "Please RSVP for [DATE] below by [DATE] 10am. Last chance! [URL][DOMAIN_NAME]"
type textarea "Please RSVP for [DATE] below by [DATE] 10am. Last chance! [URL][DOMAIN_NAME]"
click at [366, 222] on select "Select template... Inclement Weather Standard Message Testing engagement" at bounding box center [733, 228] width 1129 height 22
select select "93876"
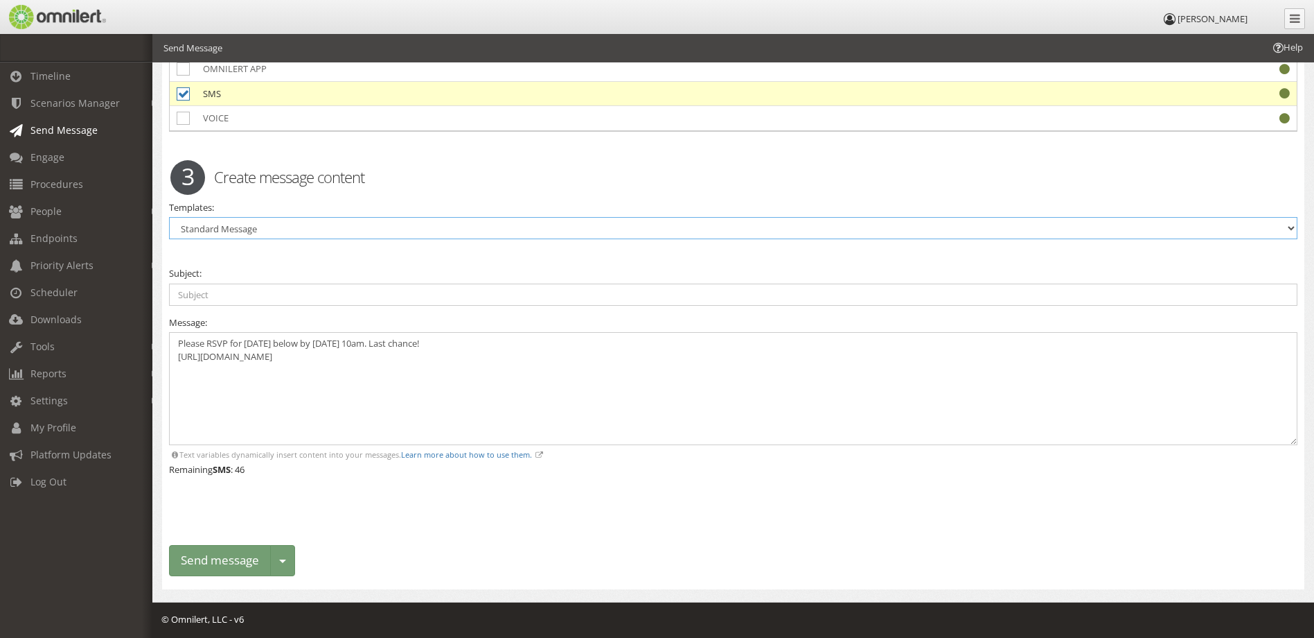
click at [169, 217] on select "Select template... Inclement Weather Standard Message Testing engagement" at bounding box center [733, 228] width 1129 height 22
click at [260, 358] on textarea "Hello, Sent: {{@date_mdyhmst}}" at bounding box center [733, 388] width 1129 height 113
paste textarea "Please RSVP for [DATE] below by [DATE] 10am. Last chance! [URL][DOMAIN_NAME]"
click at [225, 343] on textarea "Hello, Please RSVP for [DATE] below by [DATE] 10am. Last chance! [URL][DOMAIN_N…" at bounding box center [733, 388] width 1129 height 113
click at [177, 354] on textarea "Hello, Please RSVP for [DATE] below by [DATE] 10am. Last chance! [URL][DOMAIN_N…" at bounding box center [733, 388] width 1129 height 113
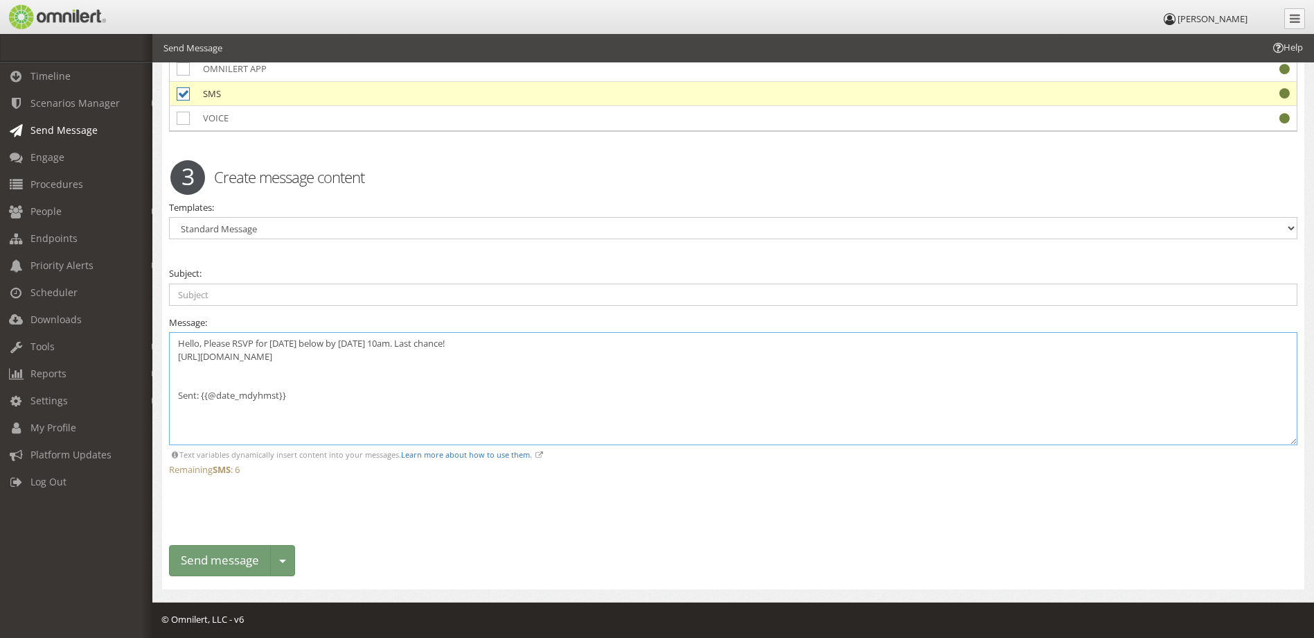
click at [378, 360] on textarea "Hello, Please RSVP for [DATE] below by [DATE] 10am. Last chance! [URL][DOMAIN_N…" at bounding box center [733, 388] width 1129 height 113
click at [227, 380] on textarea "Hello, Please RSVP for [DATE] below by [DATE] 10am. Last chance! [URL][DOMAIN_N…" at bounding box center [733, 388] width 1129 height 113
click at [461, 346] on textarea "Hello, Please RSVP for [DATE] below by [DATE] 10am. Last chance! [URL][DOMAIN_N…" at bounding box center [733, 388] width 1129 height 113
click at [199, 344] on textarea "Hello, Please RSVP for [DATE] below by [DATE] 10am. Last chance! Thanks [URL][D…" at bounding box center [733, 388] width 1129 height 113
click at [481, 342] on textarea "Hi, Please RSVP for [DATE] below by [DATE] 10am. Last chance! Thanks [URL][DOMA…" at bounding box center [733, 388] width 1129 height 113
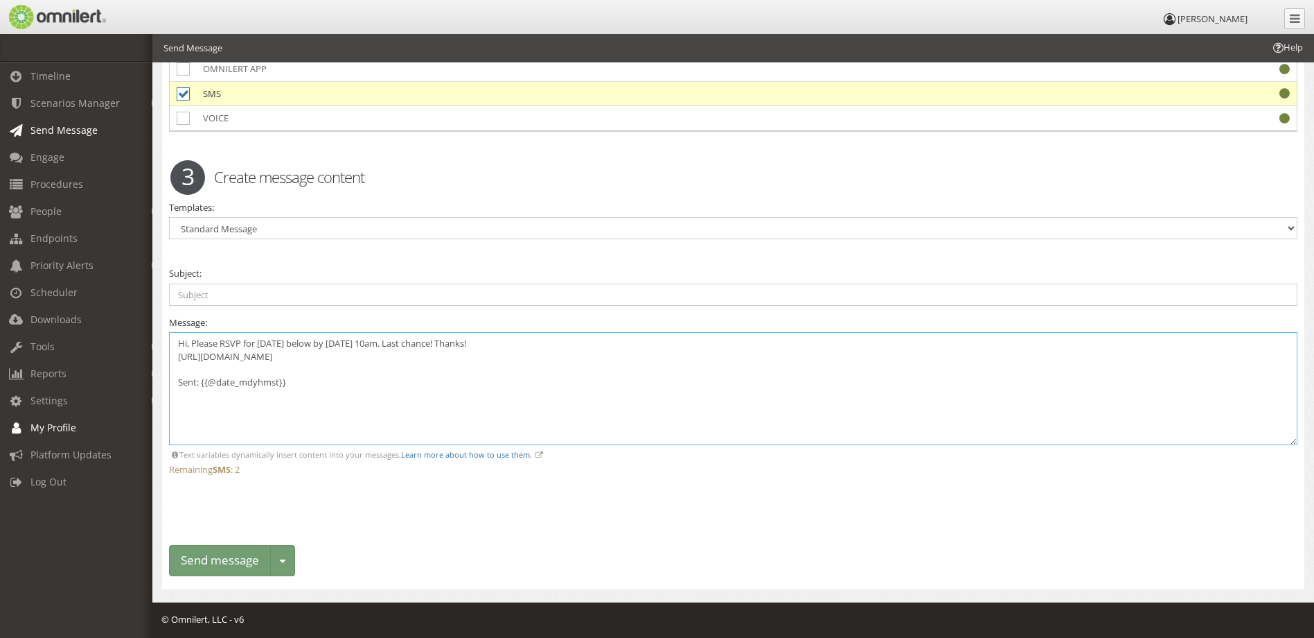
type textarea "Hi, Please RSVP for [DATE] below by [DATE] 10am. Last chance! Thanks! [URL][DOM…"
click at [332, 400] on textarea "Hi, Please RSVP for [DATE] below by [DATE] 10am. Last chance! Thanks! [URL][DOM…" at bounding box center [733, 388] width 1129 height 113
click at [231, 554] on button "Send message" at bounding box center [220, 560] width 102 height 31
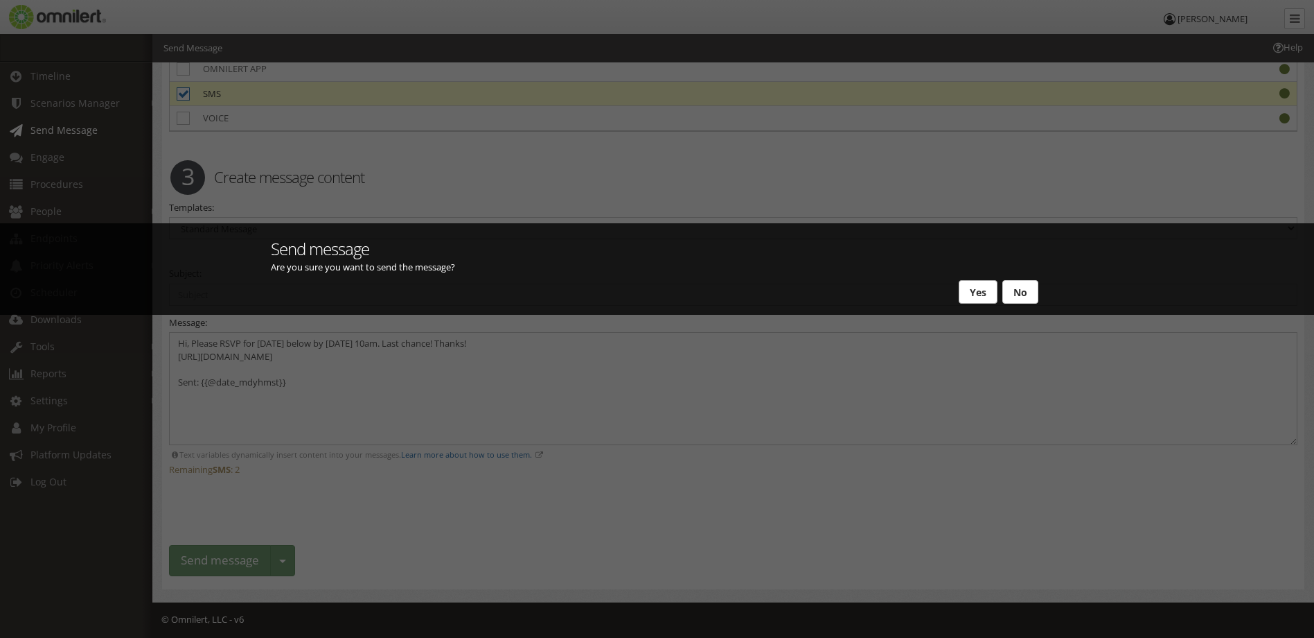
click at [982, 292] on button "Yes" at bounding box center [978, 292] width 39 height 24
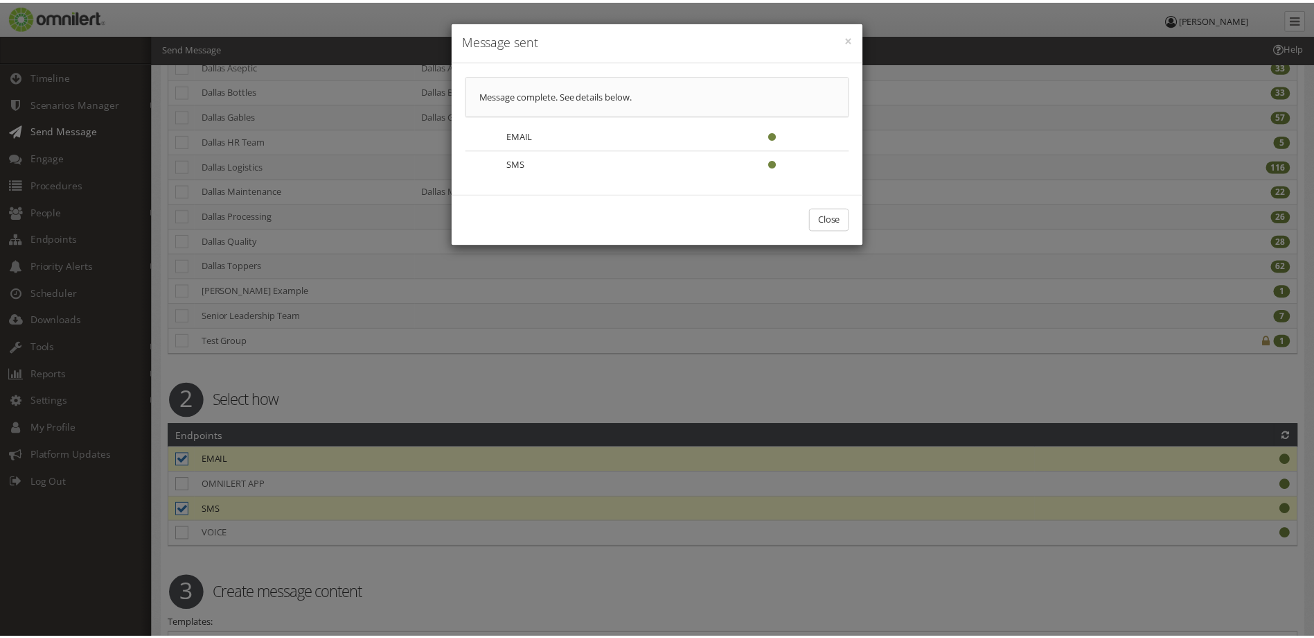
scroll to position [0, 0]
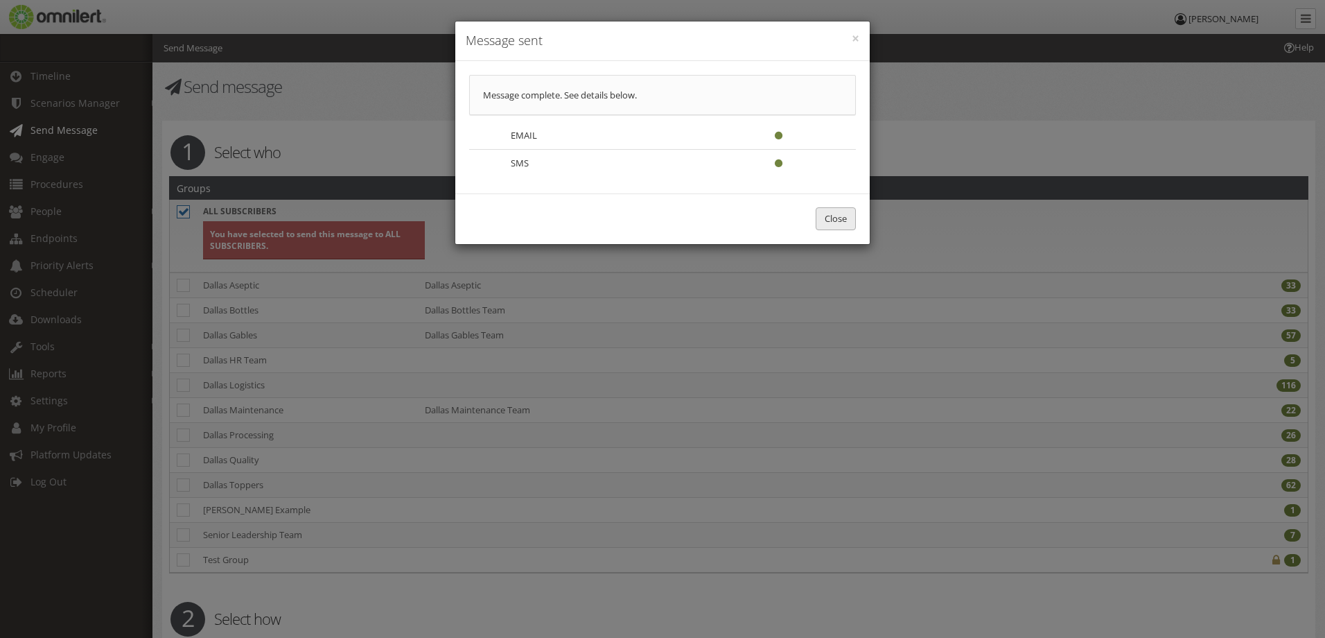
click at [845, 225] on button "Close" at bounding box center [836, 218] width 40 height 23
